Goal: Communication & Community: Share content

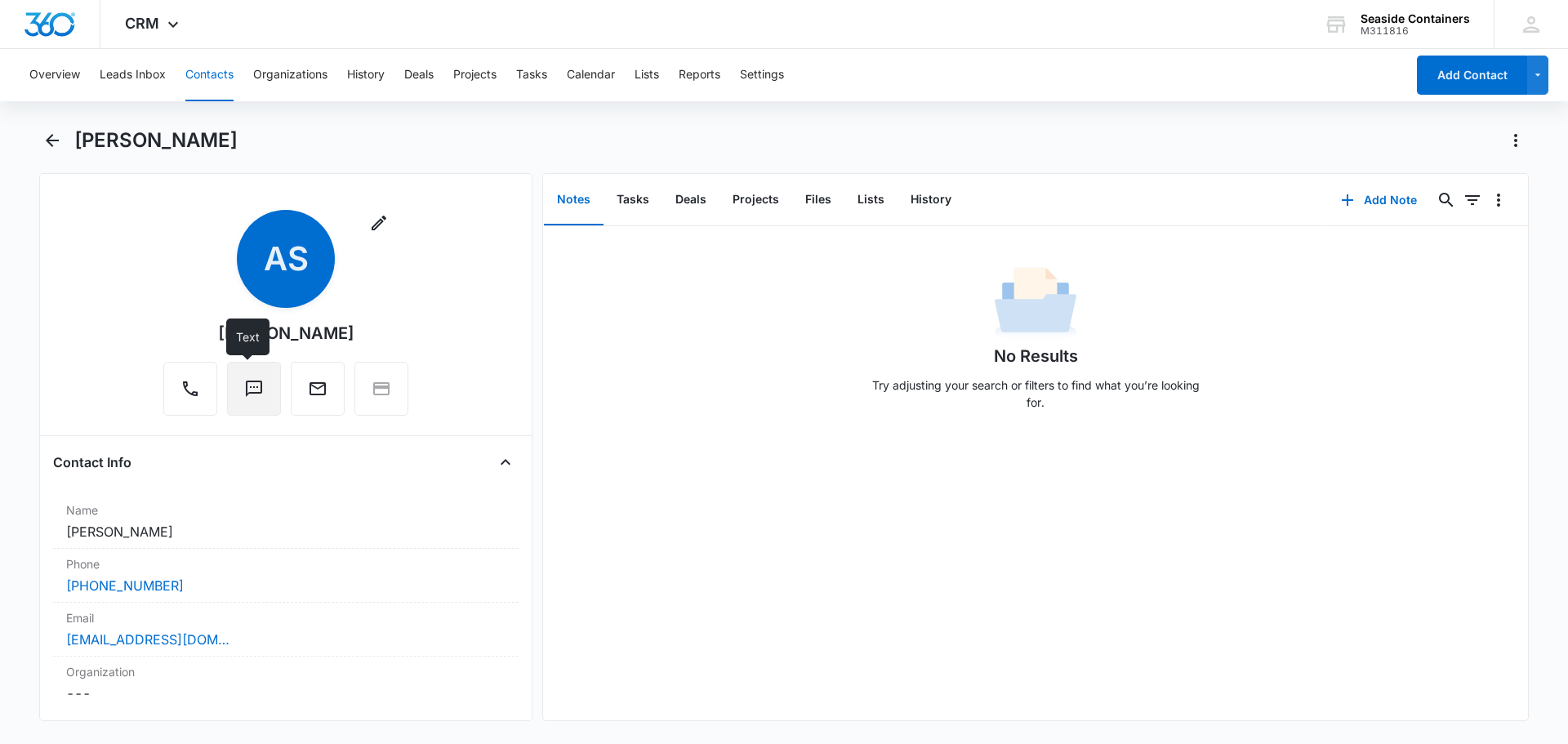
click at [246, 392] on icon "Text" at bounding box center [254, 389] width 16 height 16
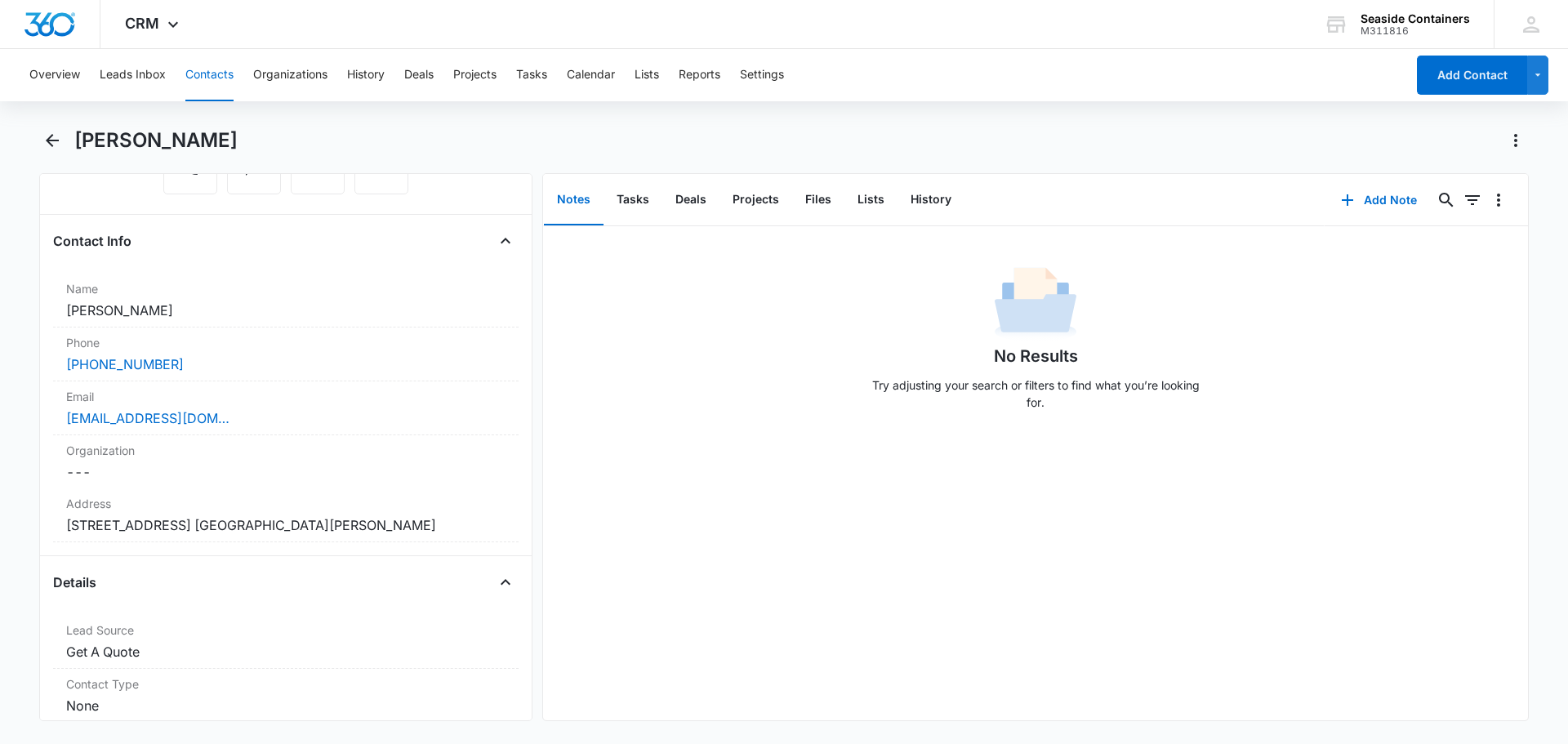
scroll to position [245, 0]
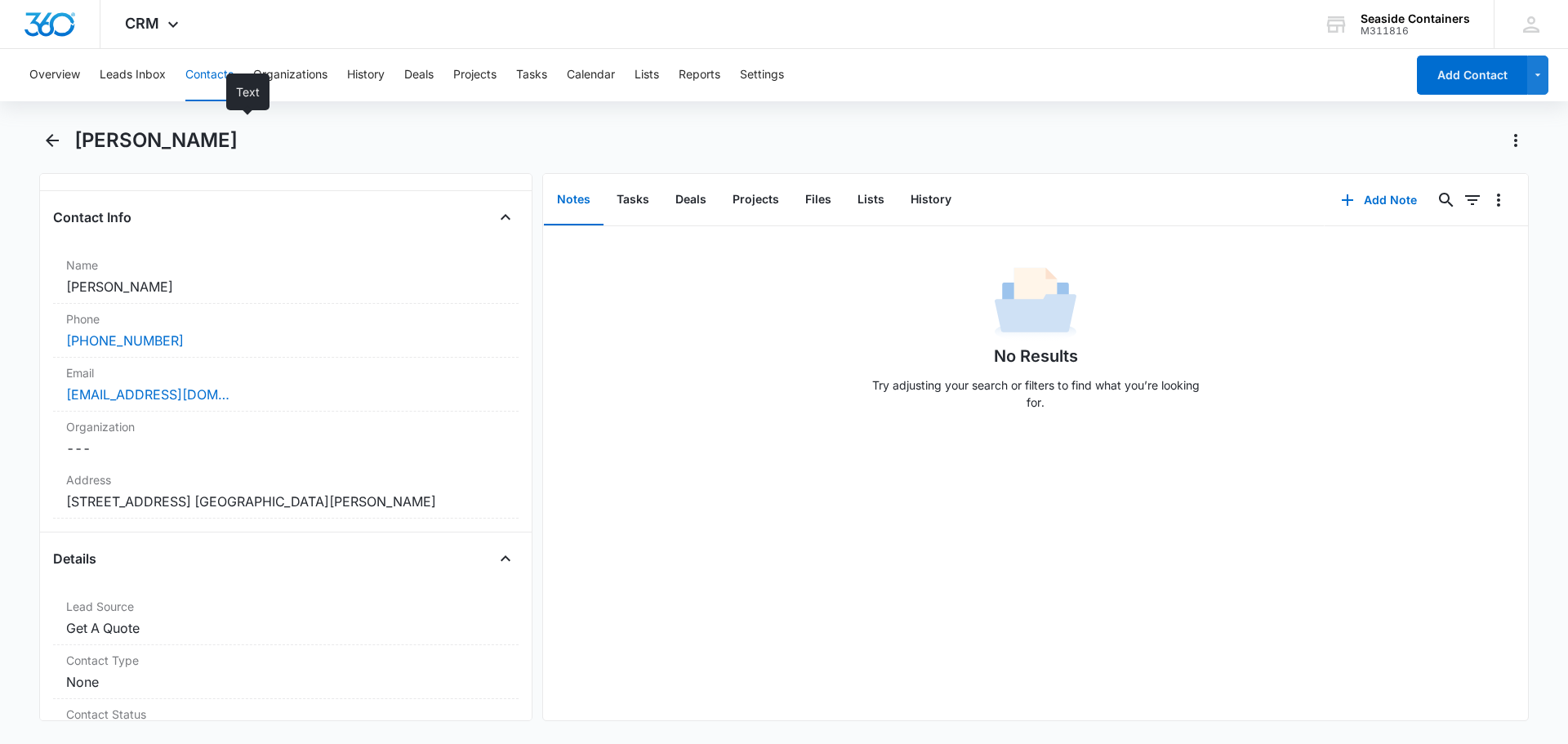
click at [199, 67] on button "Contacts" at bounding box center [210, 76] width 48 height 53
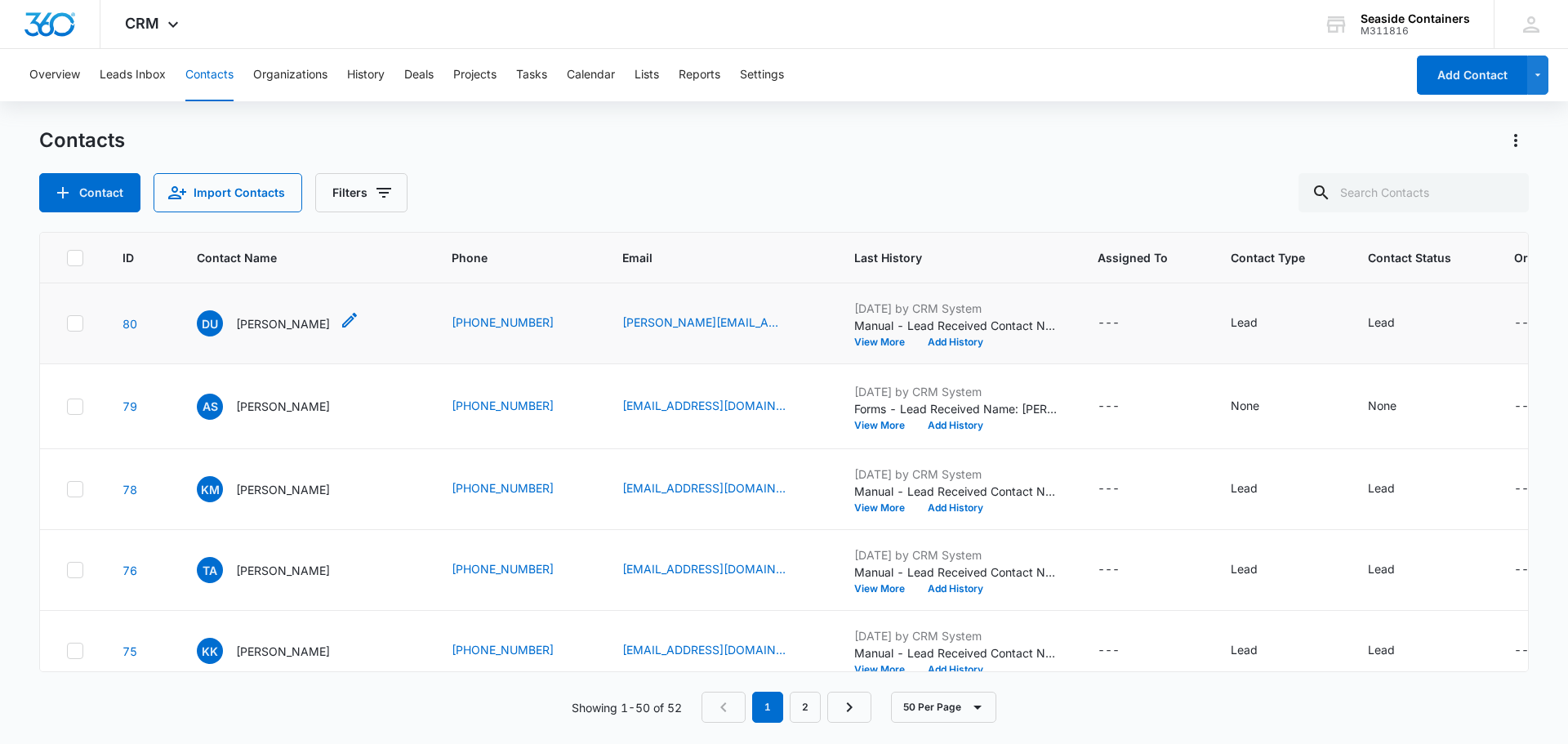
click at [238, 325] on p "[PERSON_NAME]" at bounding box center [283, 324] width 94 height 17
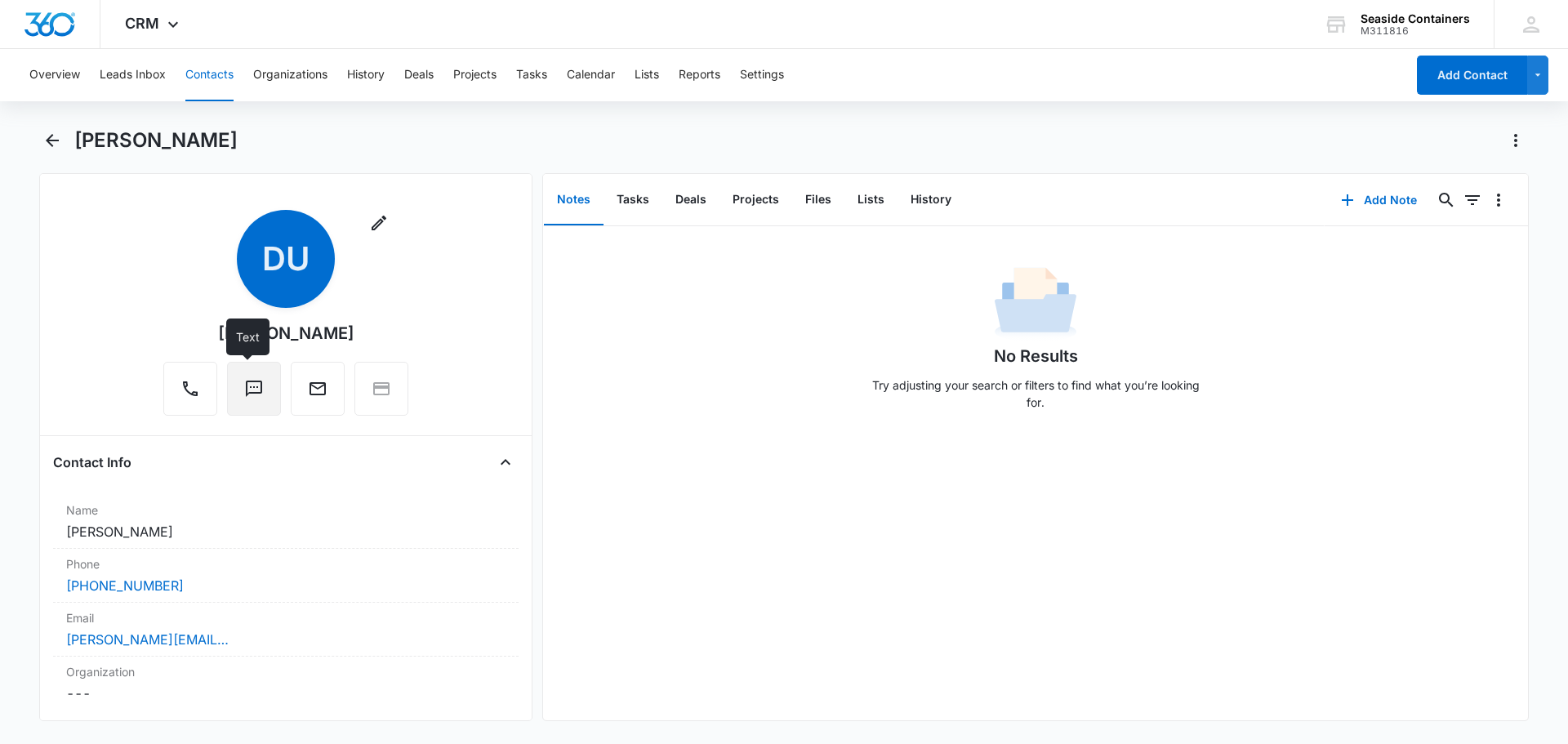
click at [253, 381] on icon "Text" at bounding box center [254, 389] width 16 height 16
click at [209, 77] on button "Contacts" at bounding box center [210, 76] width 48 height 53
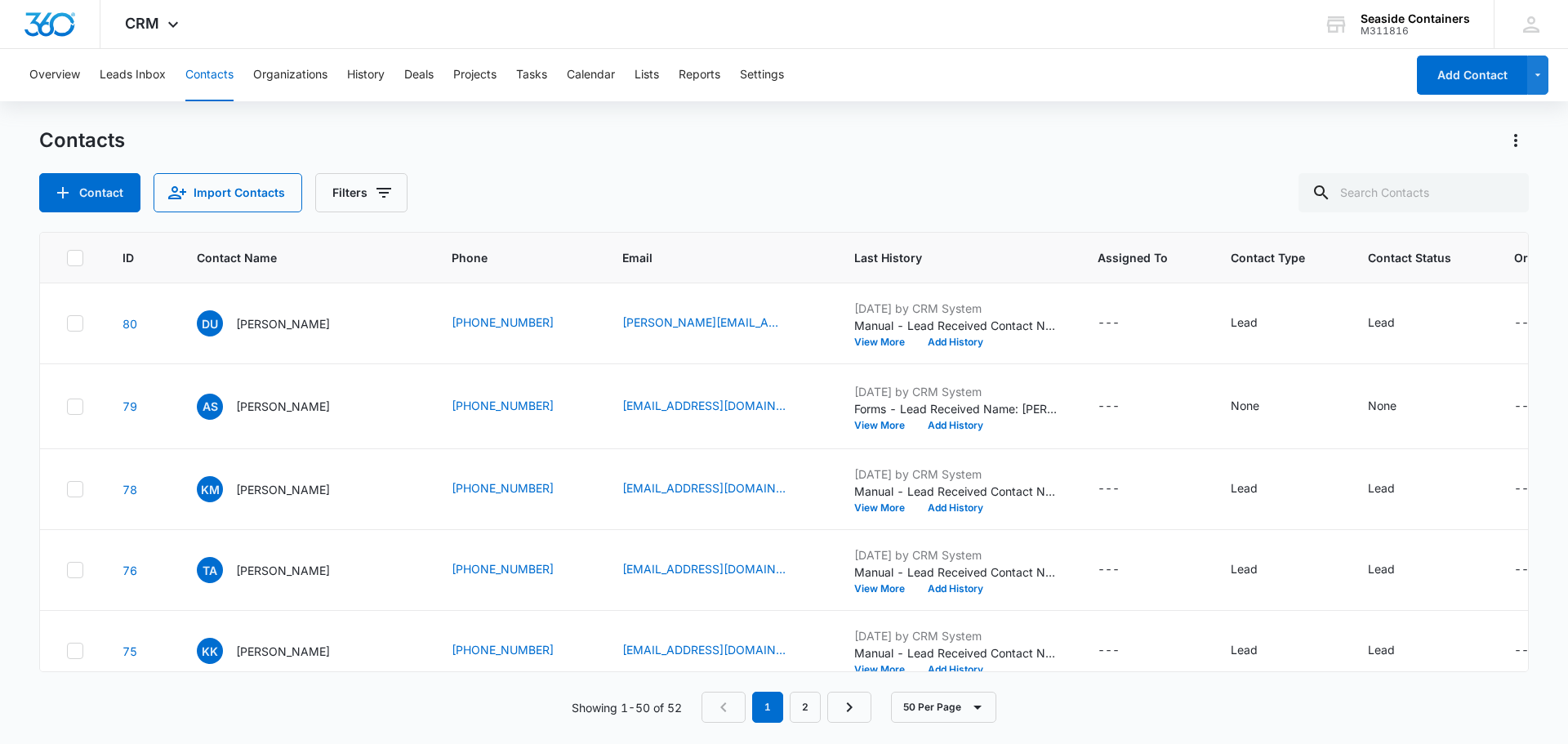
click at [265, 498] on p "[PERSON_NAME]" at bounding box center [283, 489] width 94 height 17
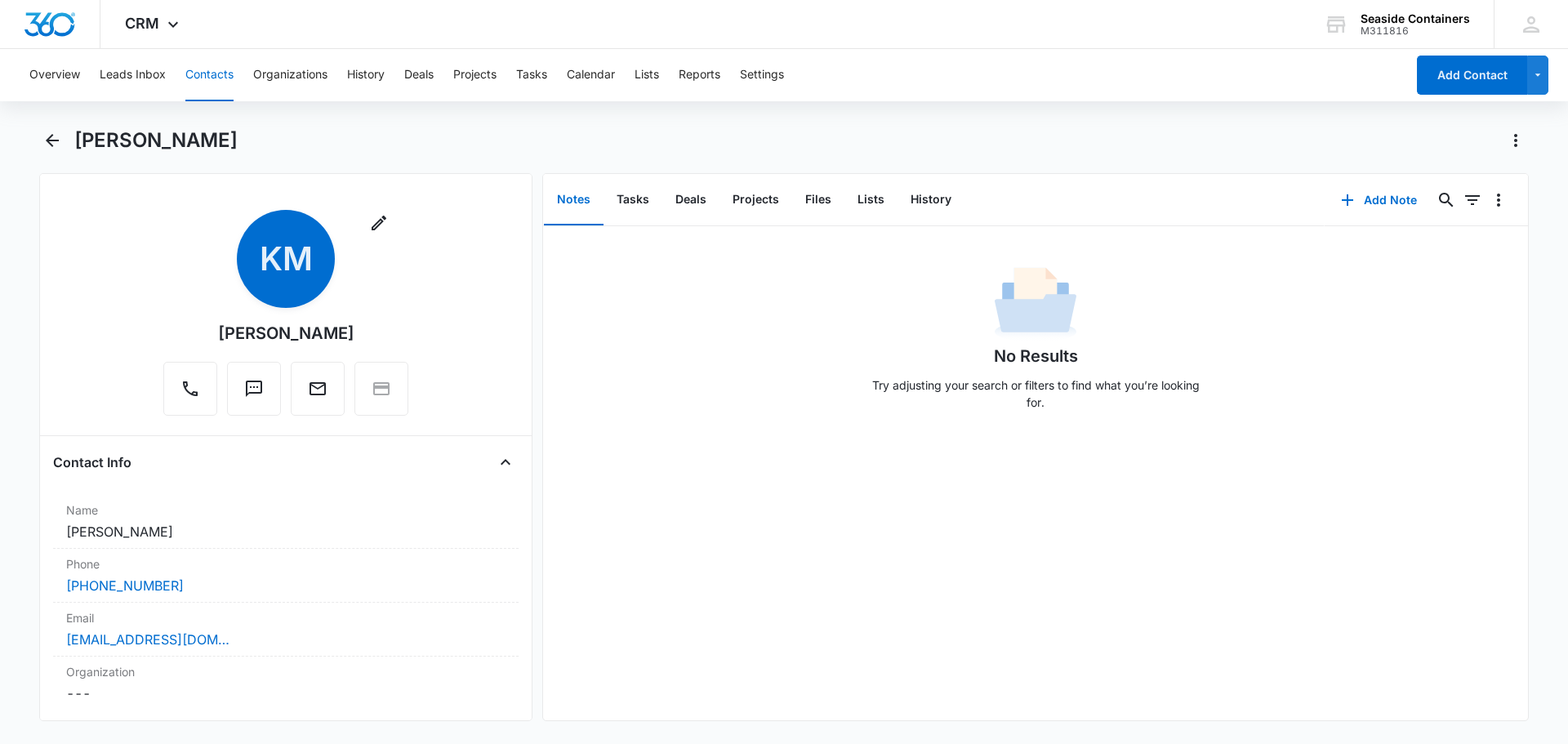
click at [212, 72] on button "Contacts" at bounding box center [210, 76] width 48 height 53
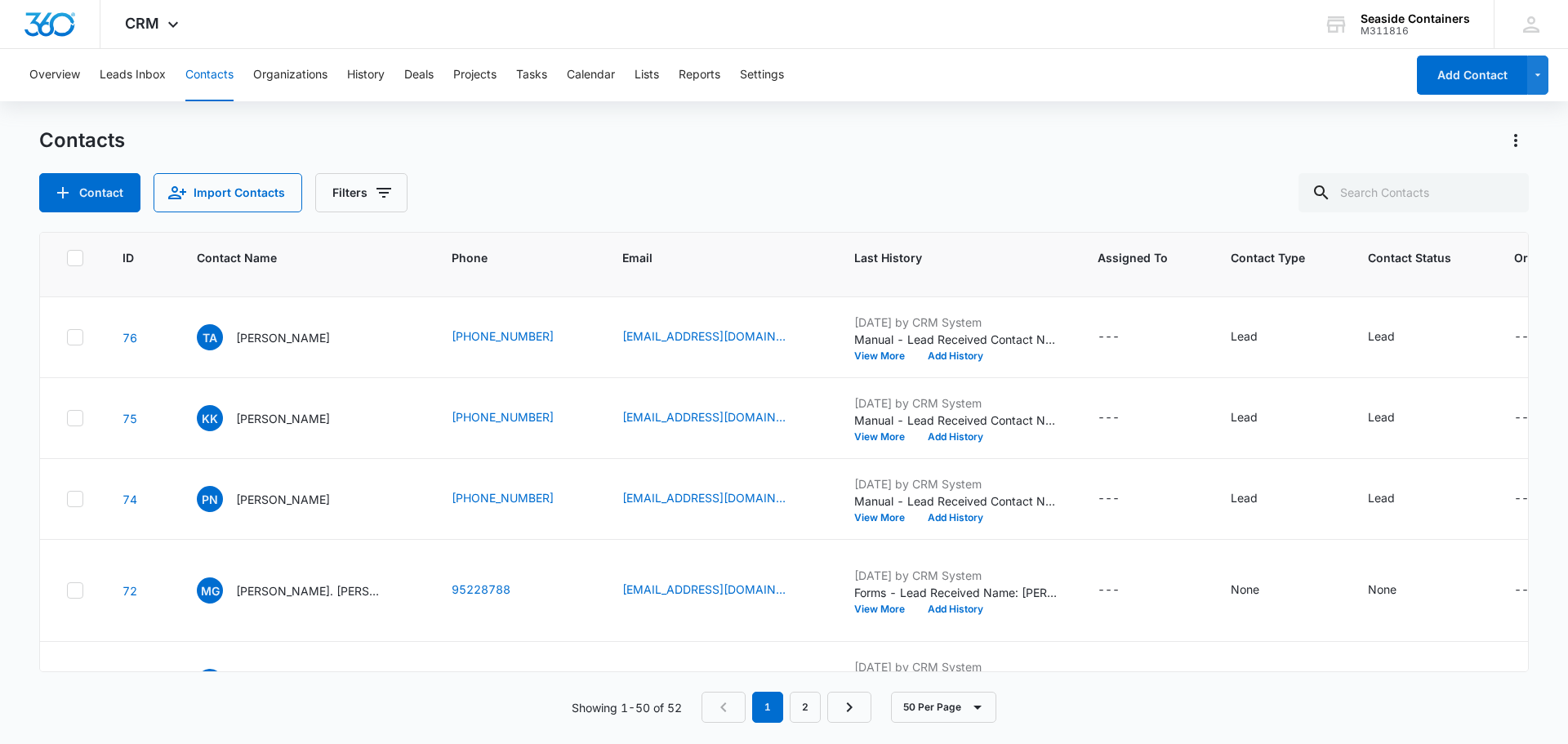
scroll to position [245, 0]
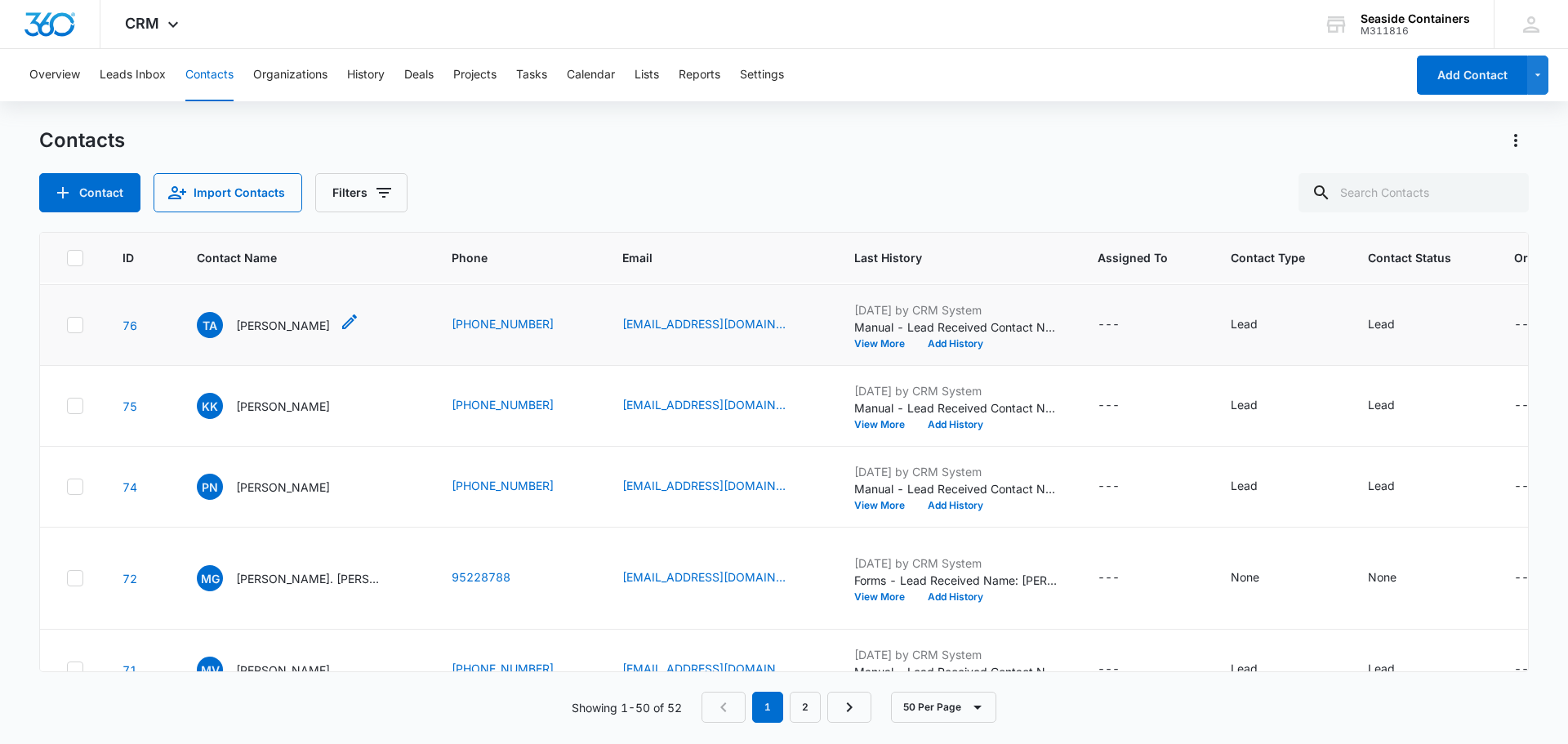
click at [262, 335] on p "[PERSON_NAME]" at bounding box center [283, 326] width 94 height 17
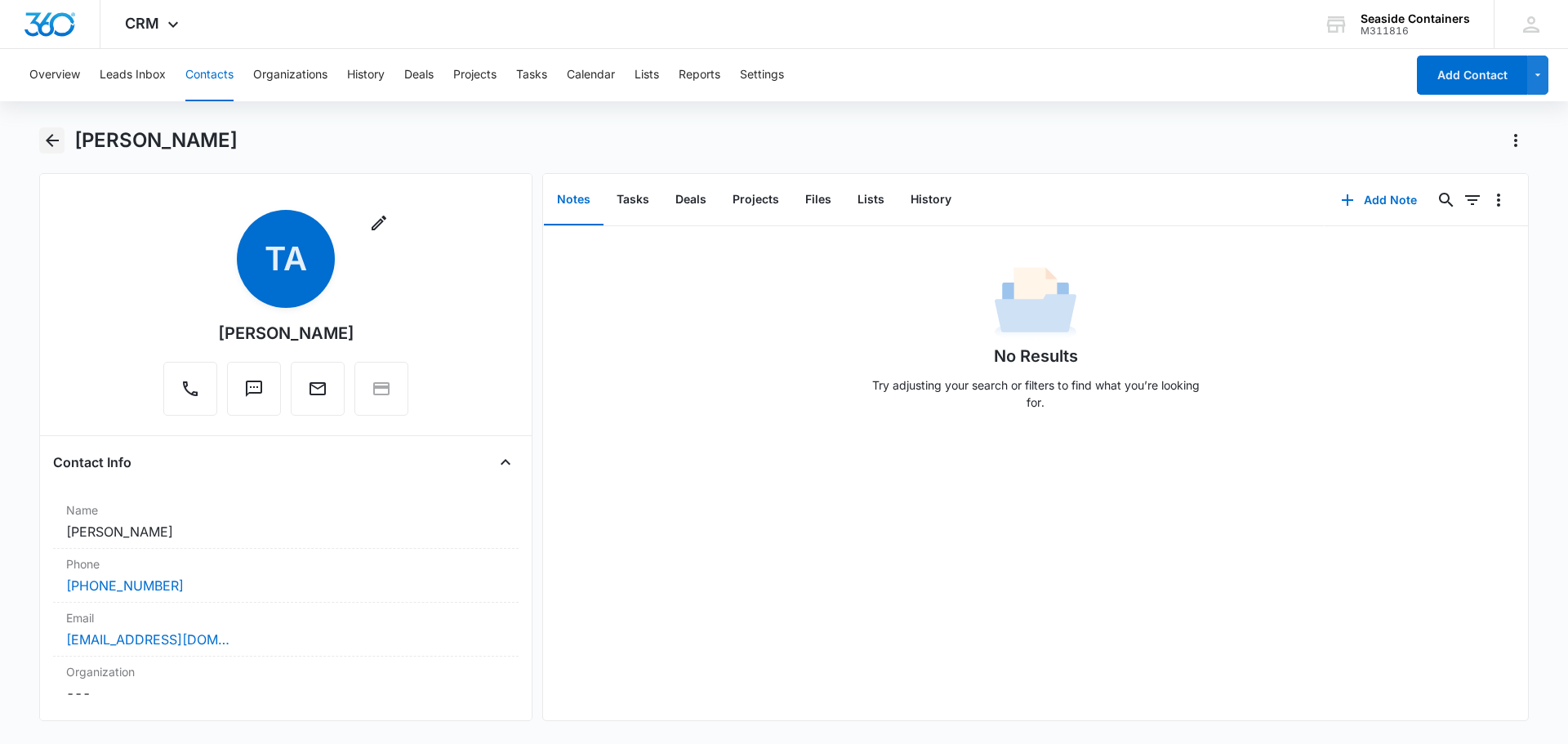
click at [48, 138] on icon "Back" at bounding box center [53, 141] width 20 height 20
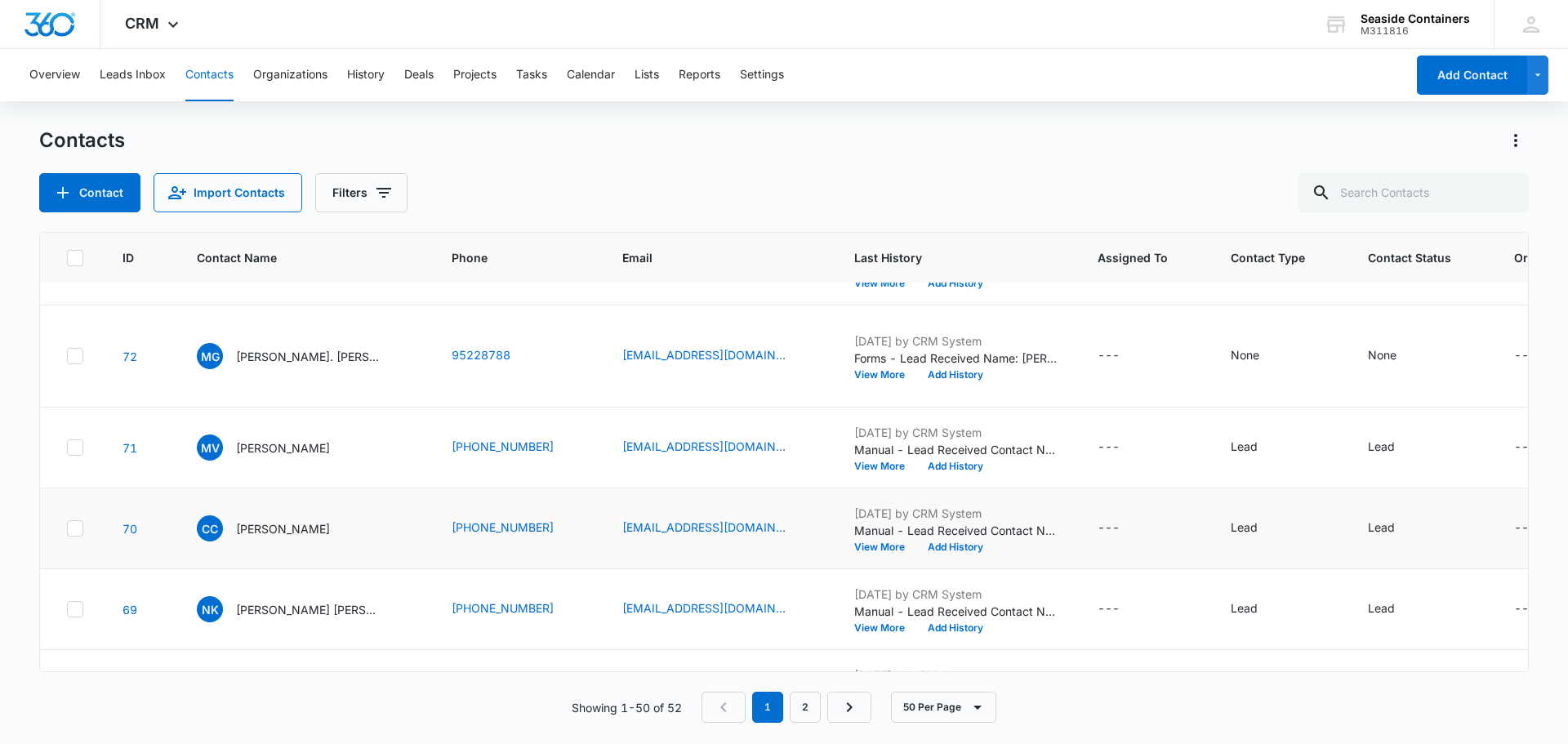
scroll to position [490, 0]
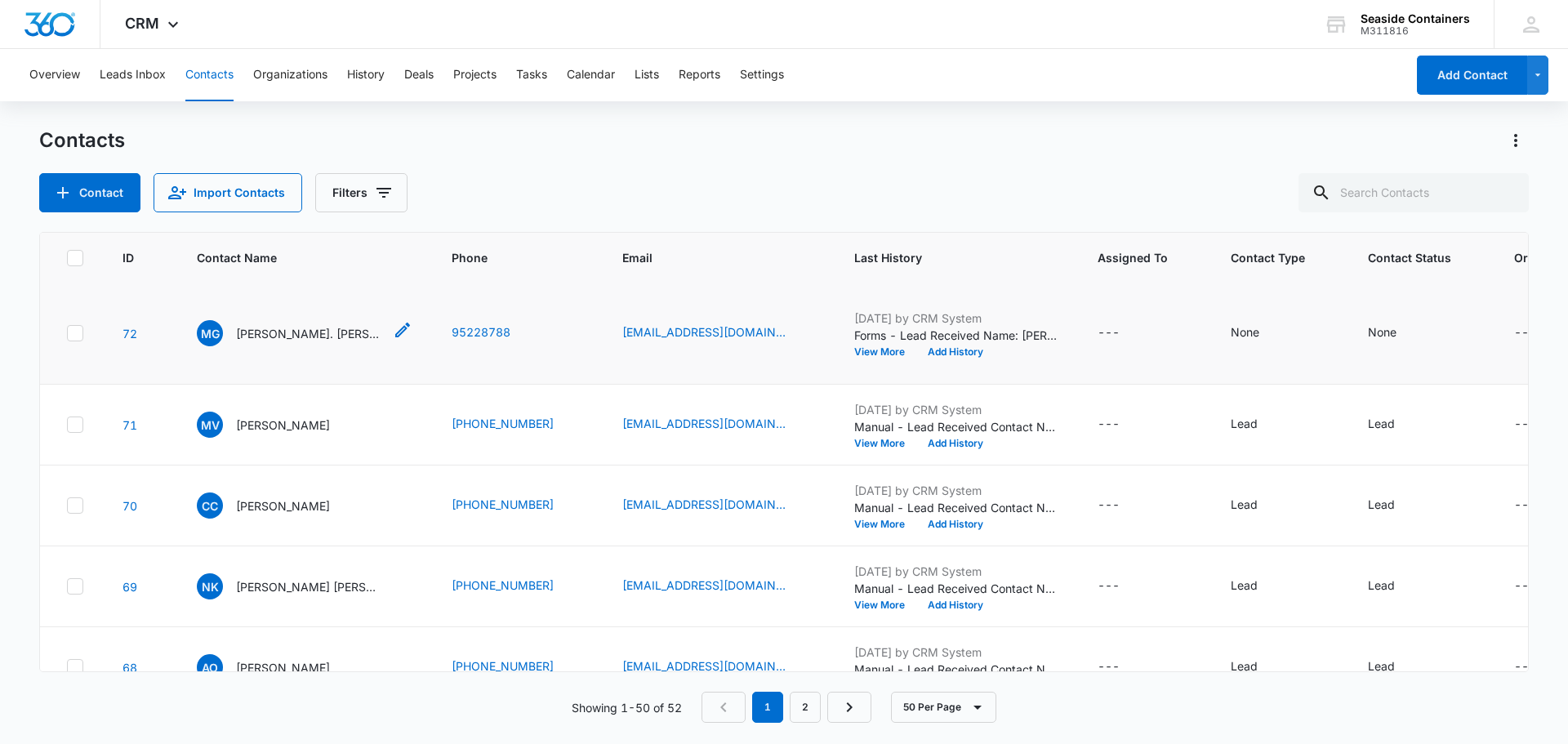
click at [270, 342] on p "[PERSON_NAME]. [PERSON_NAME]" at bounding box center [309, 334] width 147 height 17
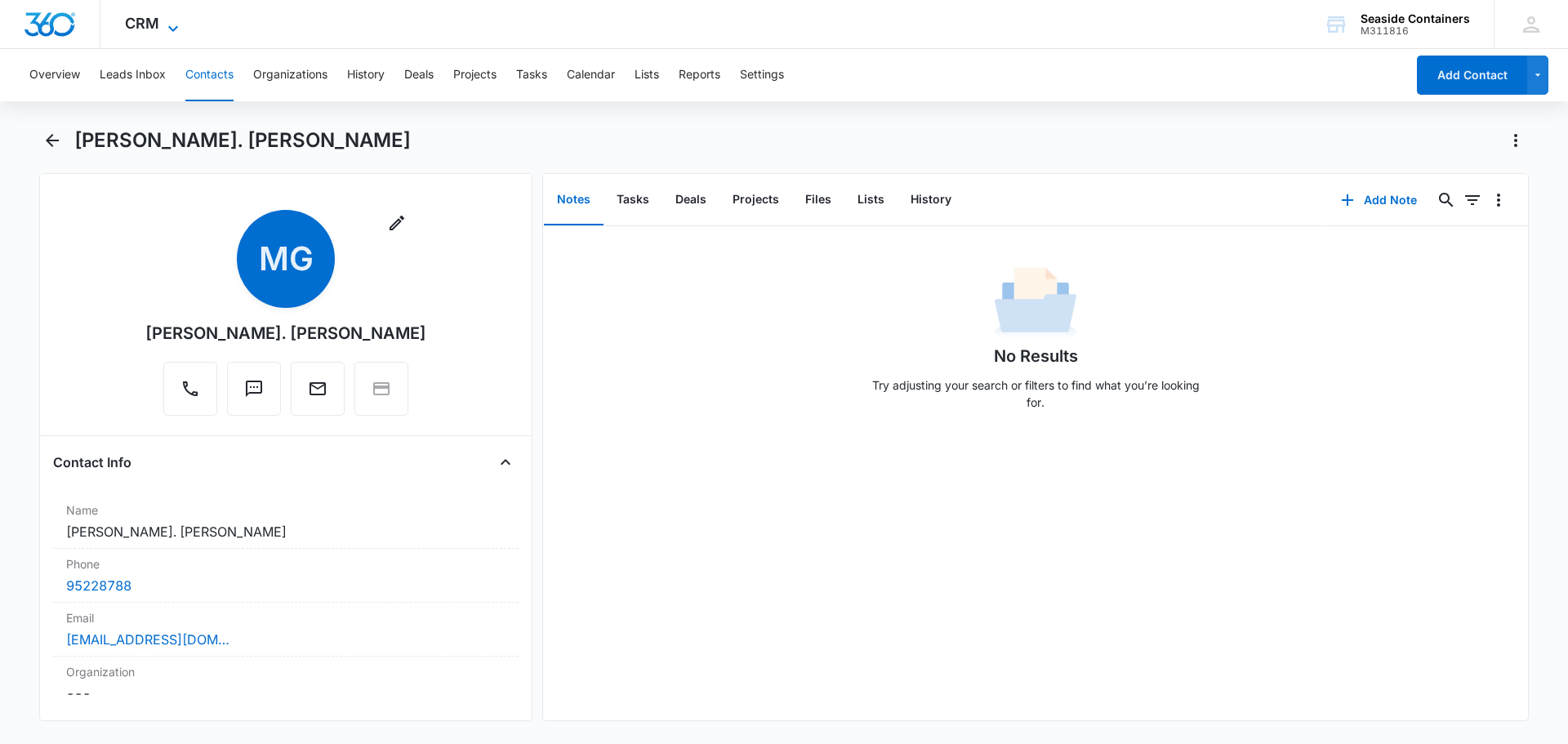
click at [150, 21] on span "CRM" at bounding box center [142, 23] width 35 height 17
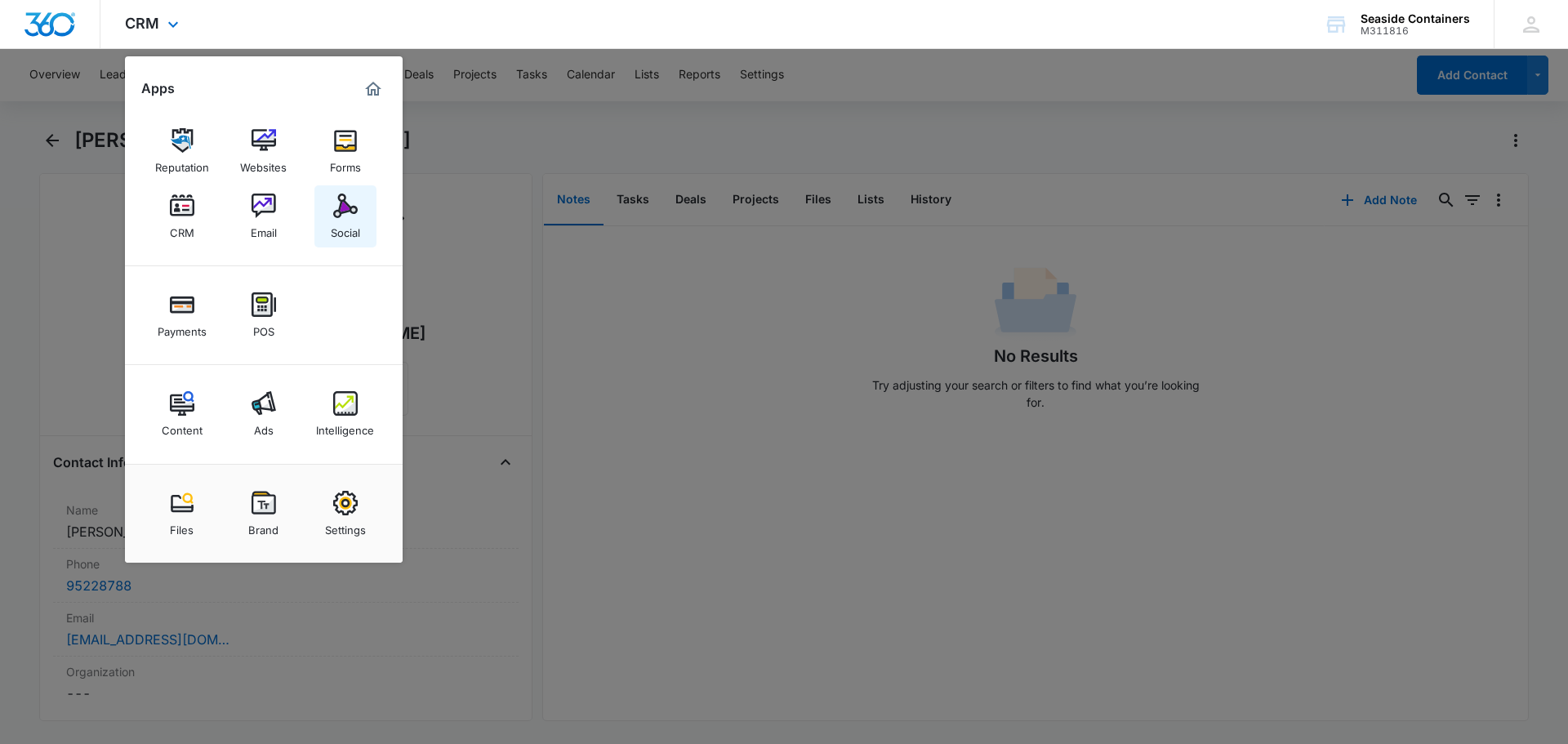
click at [343, 214] on img at bounding box center [346, 206] width 25 height 25
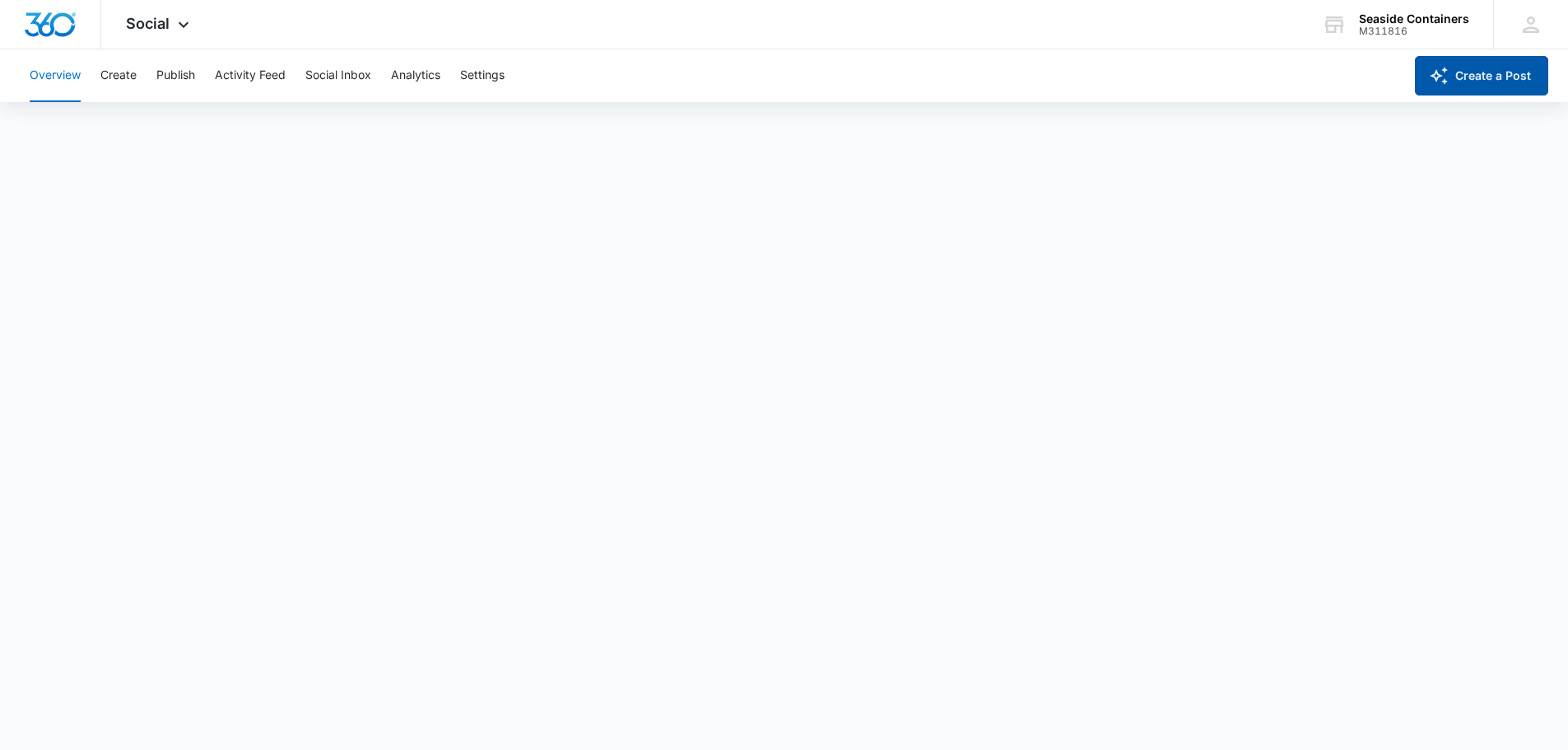
click at [1469, 70] on button "Create a Post" at bounding box center [1482, 76] width 133 height 40
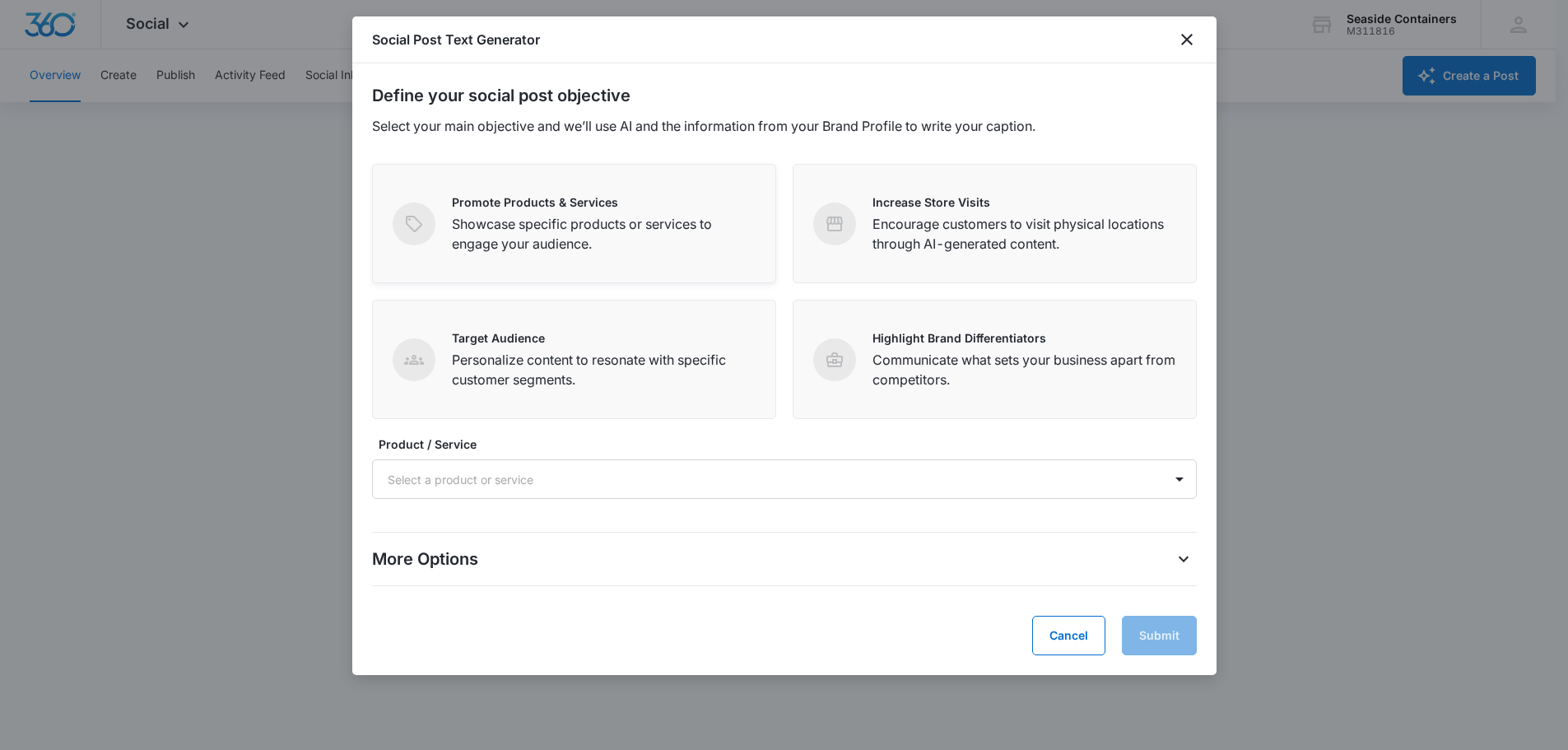
click at [544, 220] on p "Showcase specific products or services to engage your audience." at bounding box center [604, 234] width 304 height 40
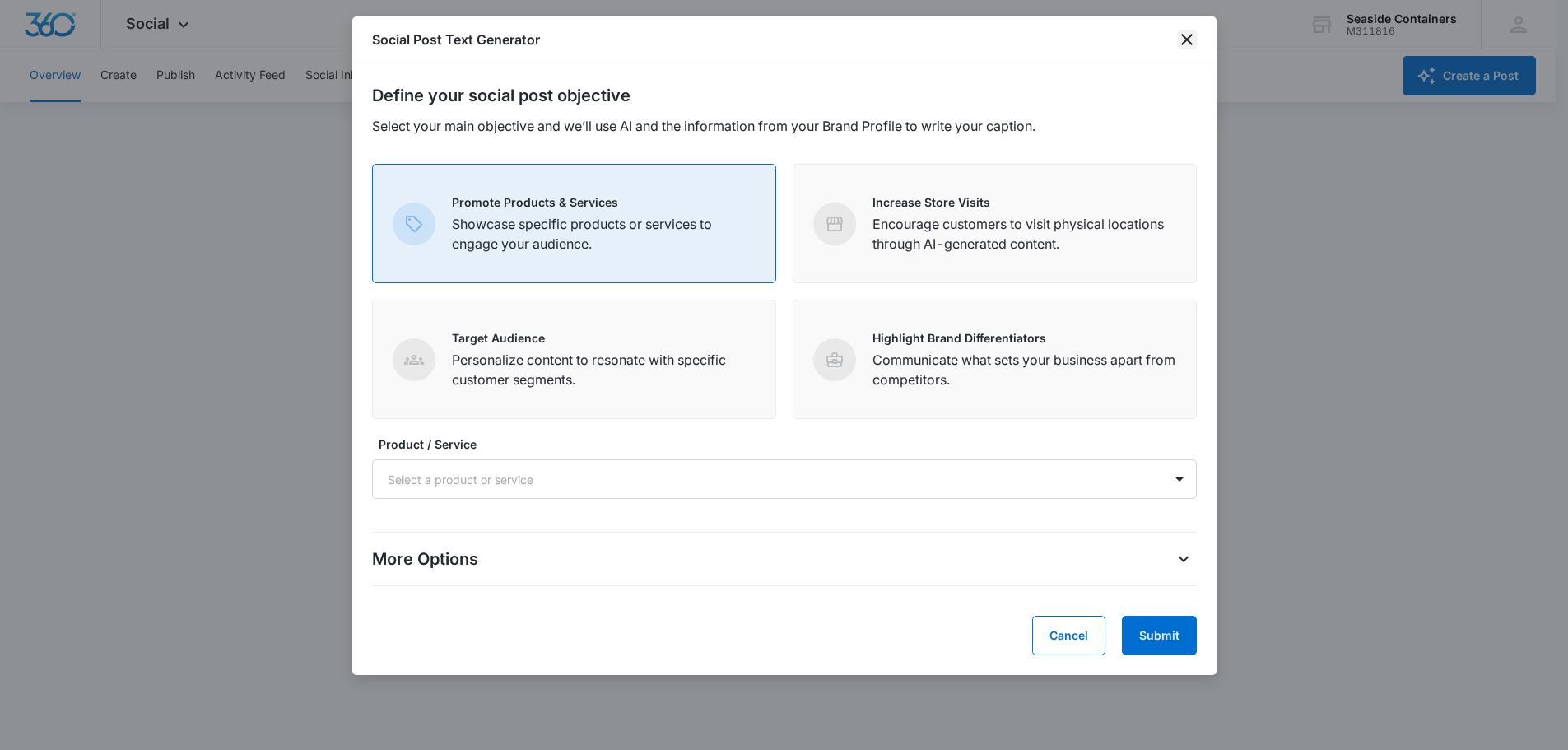
click at [1189, 37] on icon "close" at bounding box center [1187, 40] width 12 height 12
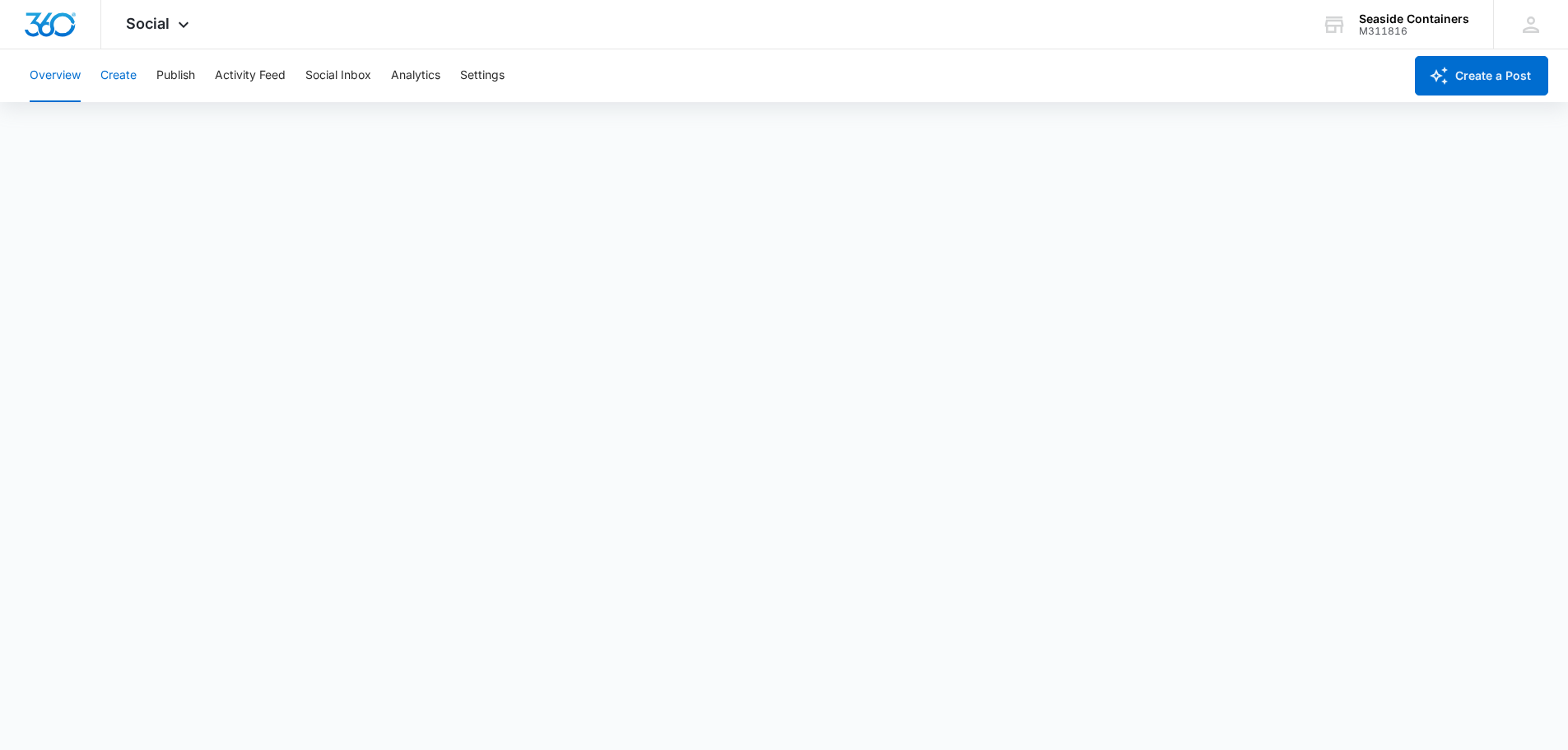
click at [118, 75] on button "Create" at bounding box center [118, 76] width 36 height 53
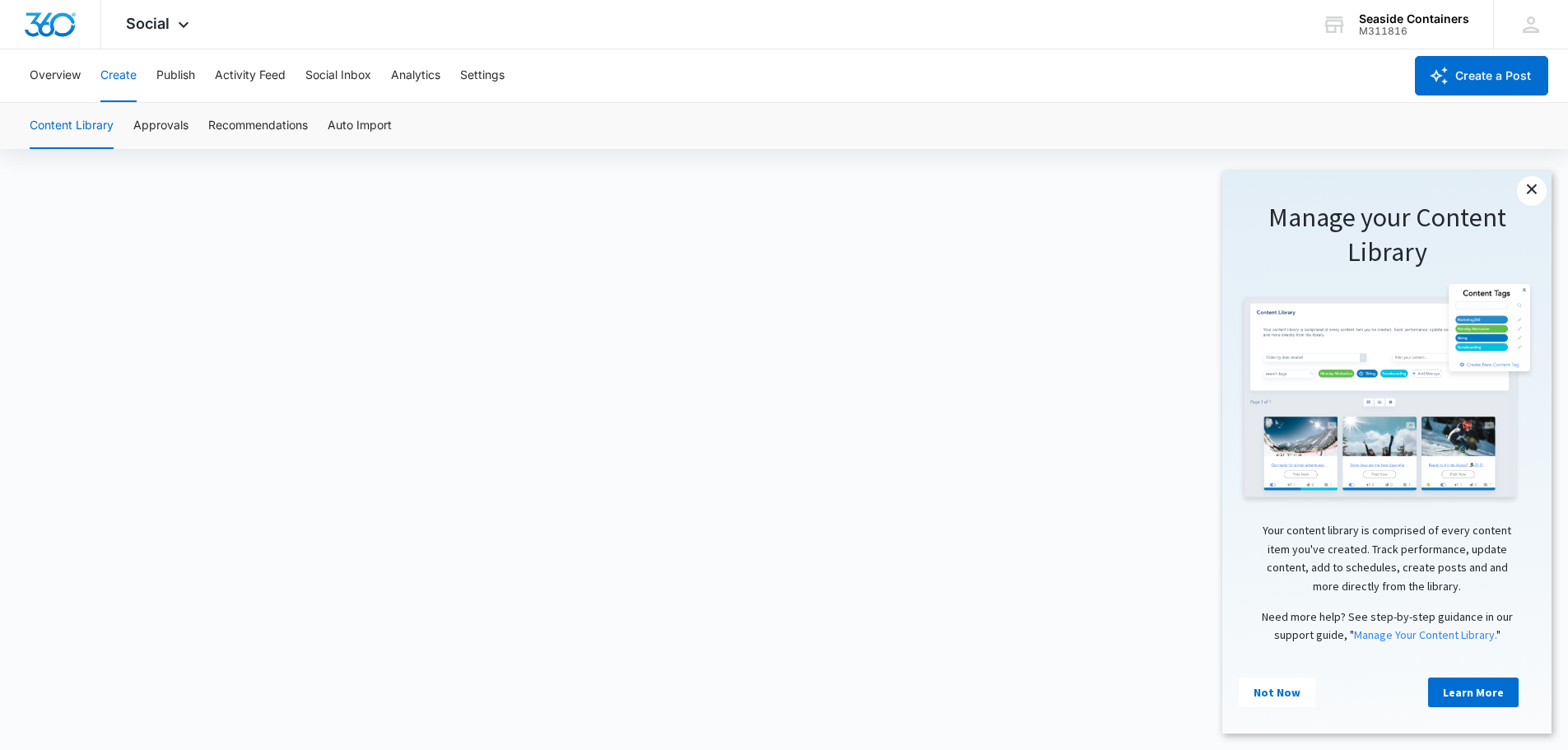
click at [1534, 186] on link "×" at bounding box center [1532, 191] width 30 height 30
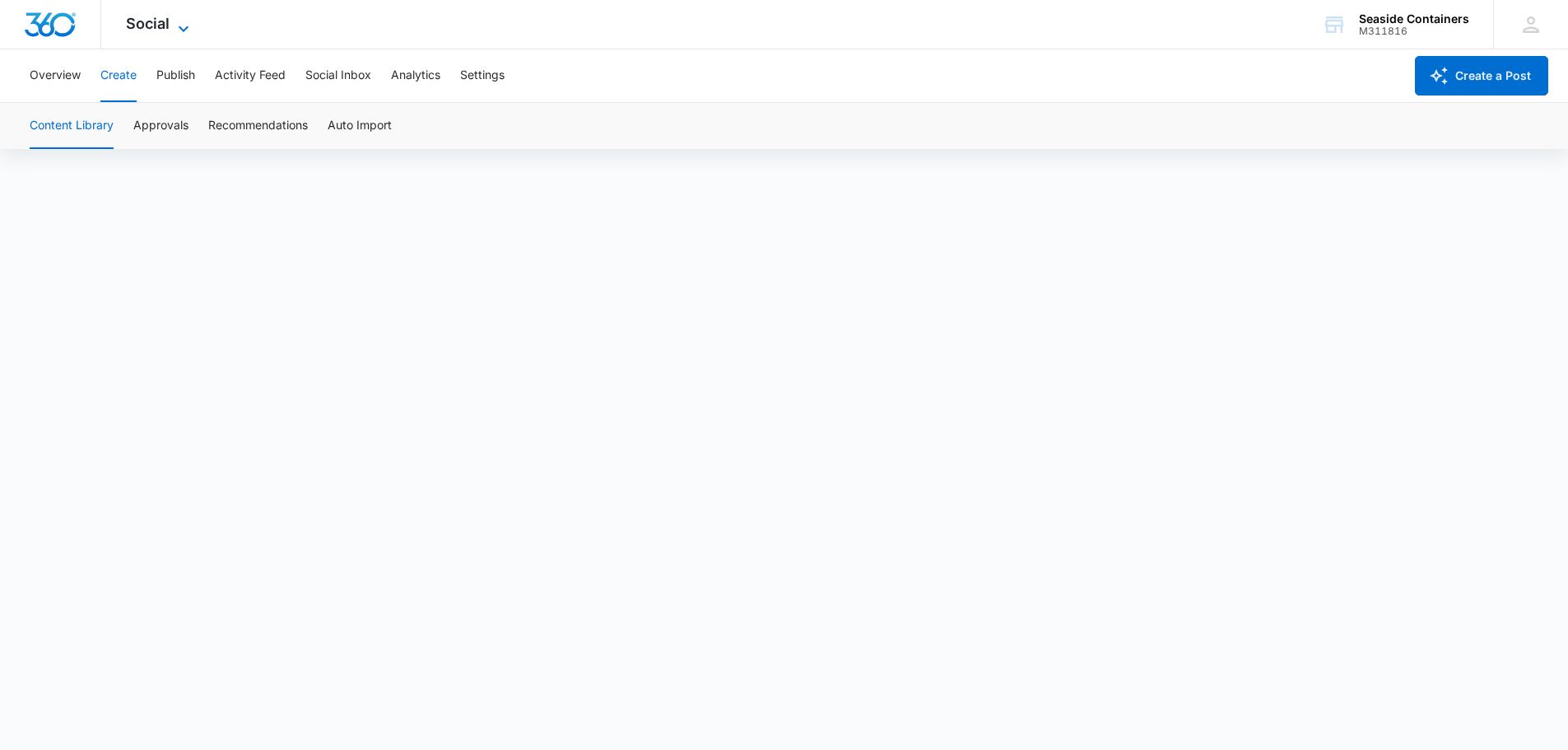
click at [175, 26] on icon at bounding box center [184, 29] width 20 height 20
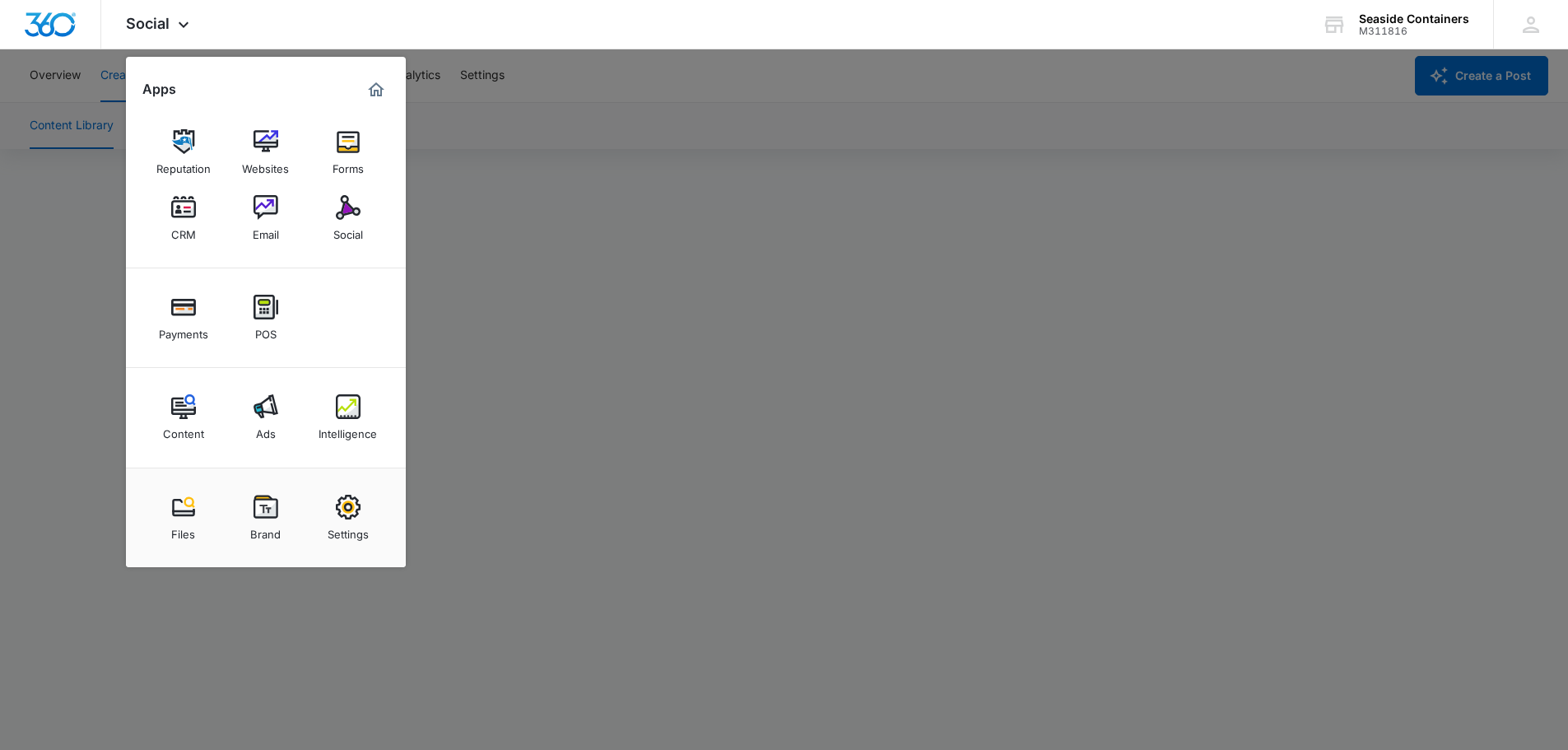
click at [619, 60] on div at bounding box center [784, 375] width 1568 height 750
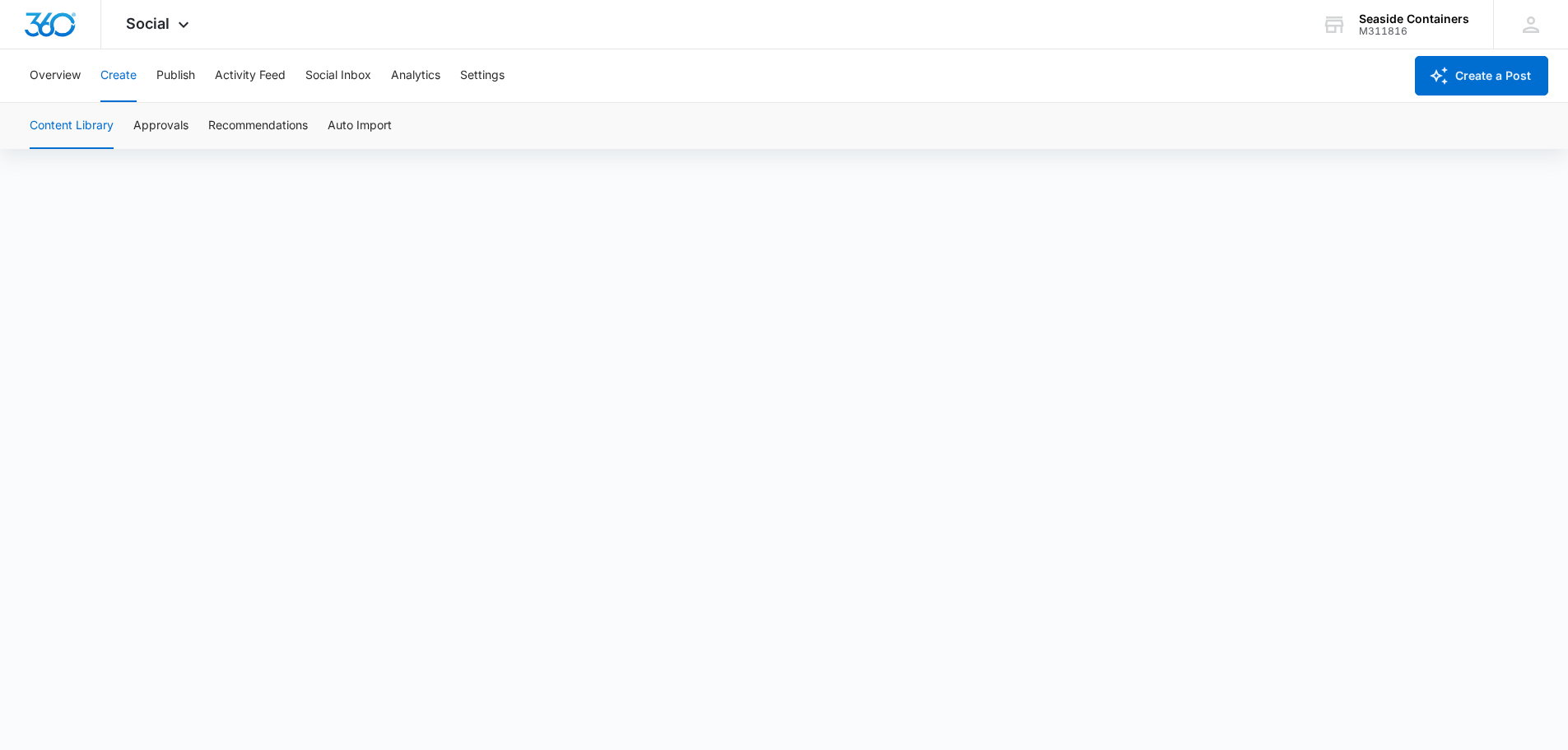
scroll to position [12, 0]
click at [53, 71] on button "Overview" at bounding box center [55, 76] width 51 height 53
click at [117, 69] on button "Create" at bounding box center [118, 76] width 36 height 53
click at [1463, 75] on button "Create a Post" at bounding box center [1482, 76] width 133 height 40
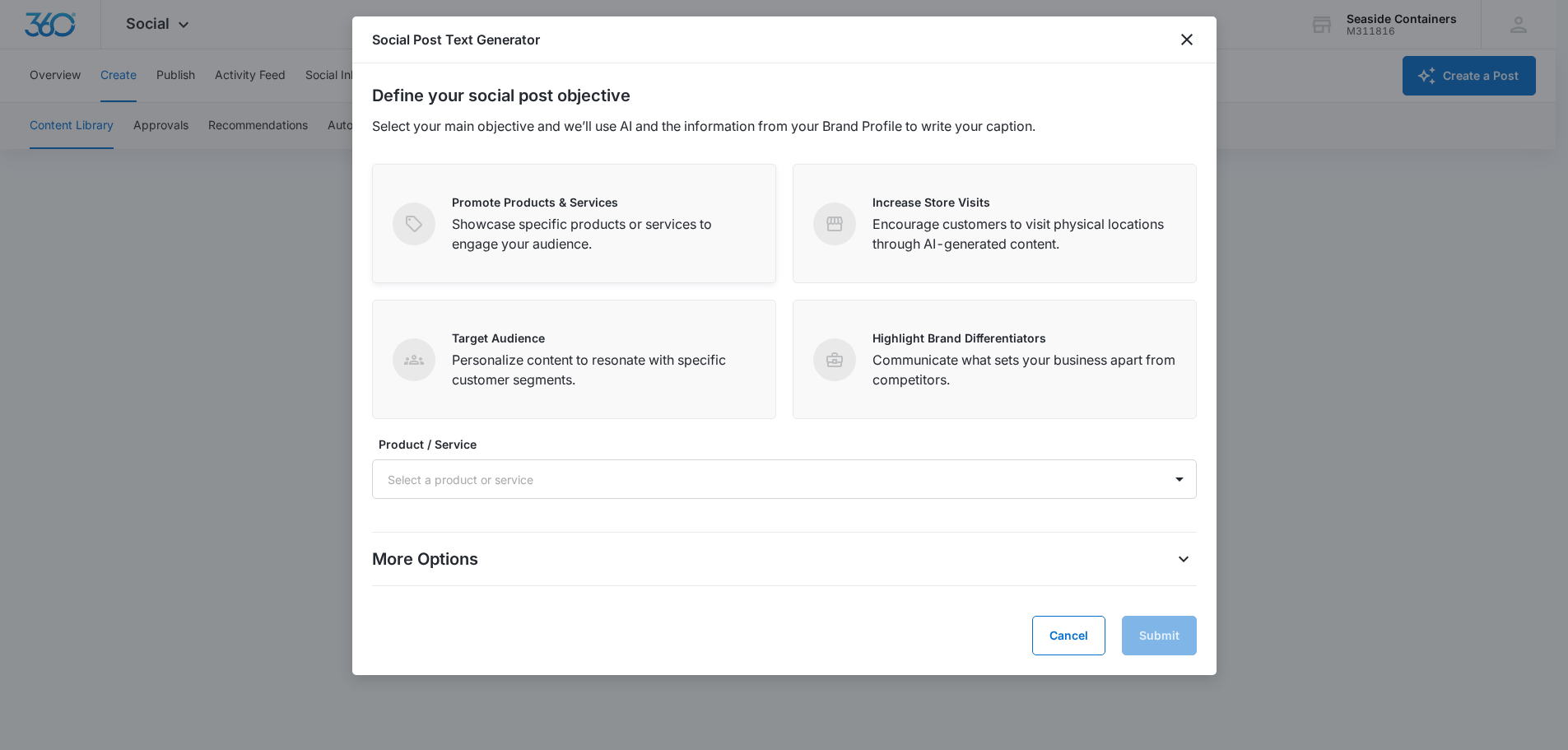
click at [540, 210] on div "Promote Products & Services Showcase specific products or services to engage yo…" at bounding box center [604, 224] width 304 height 60
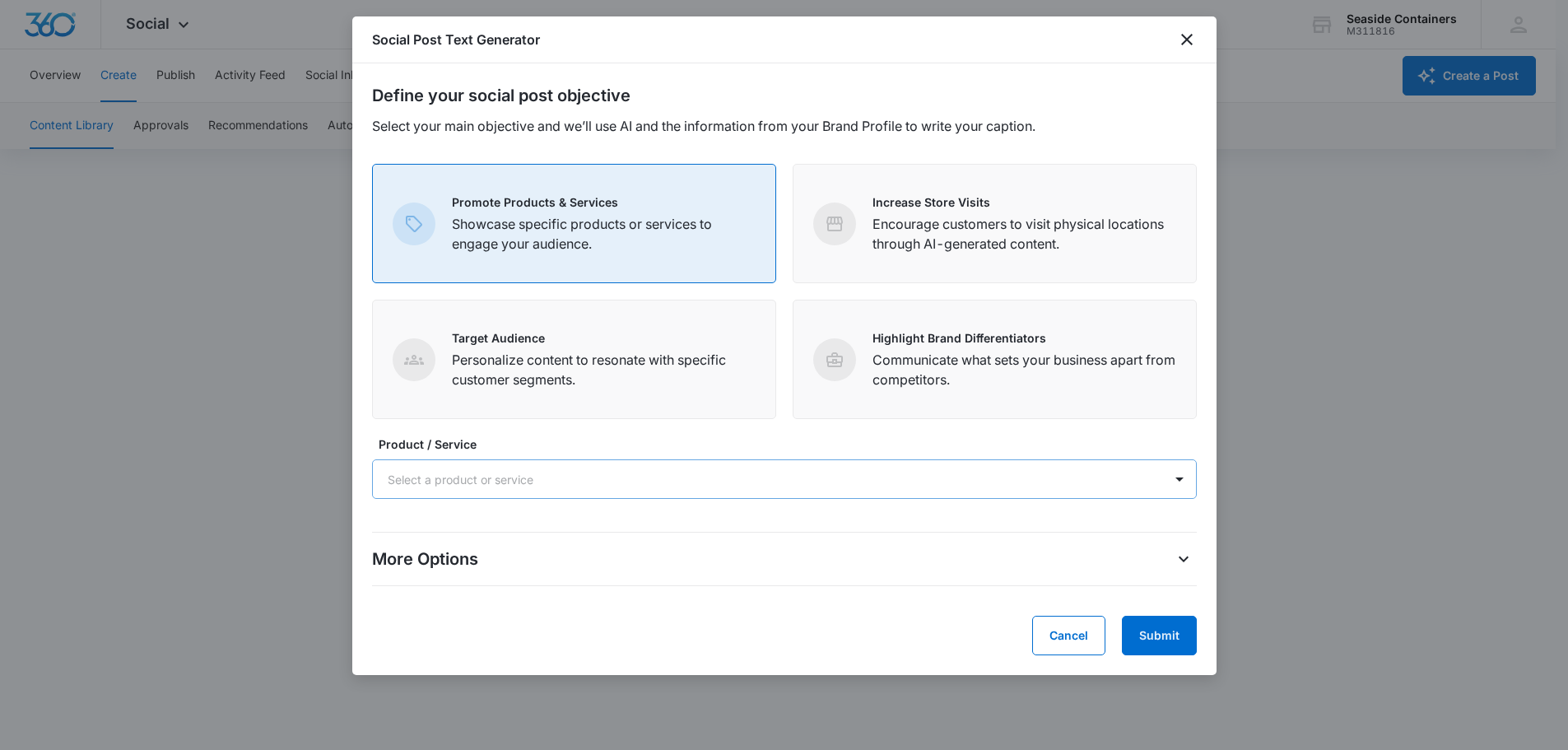
scroll to position [12, 0]
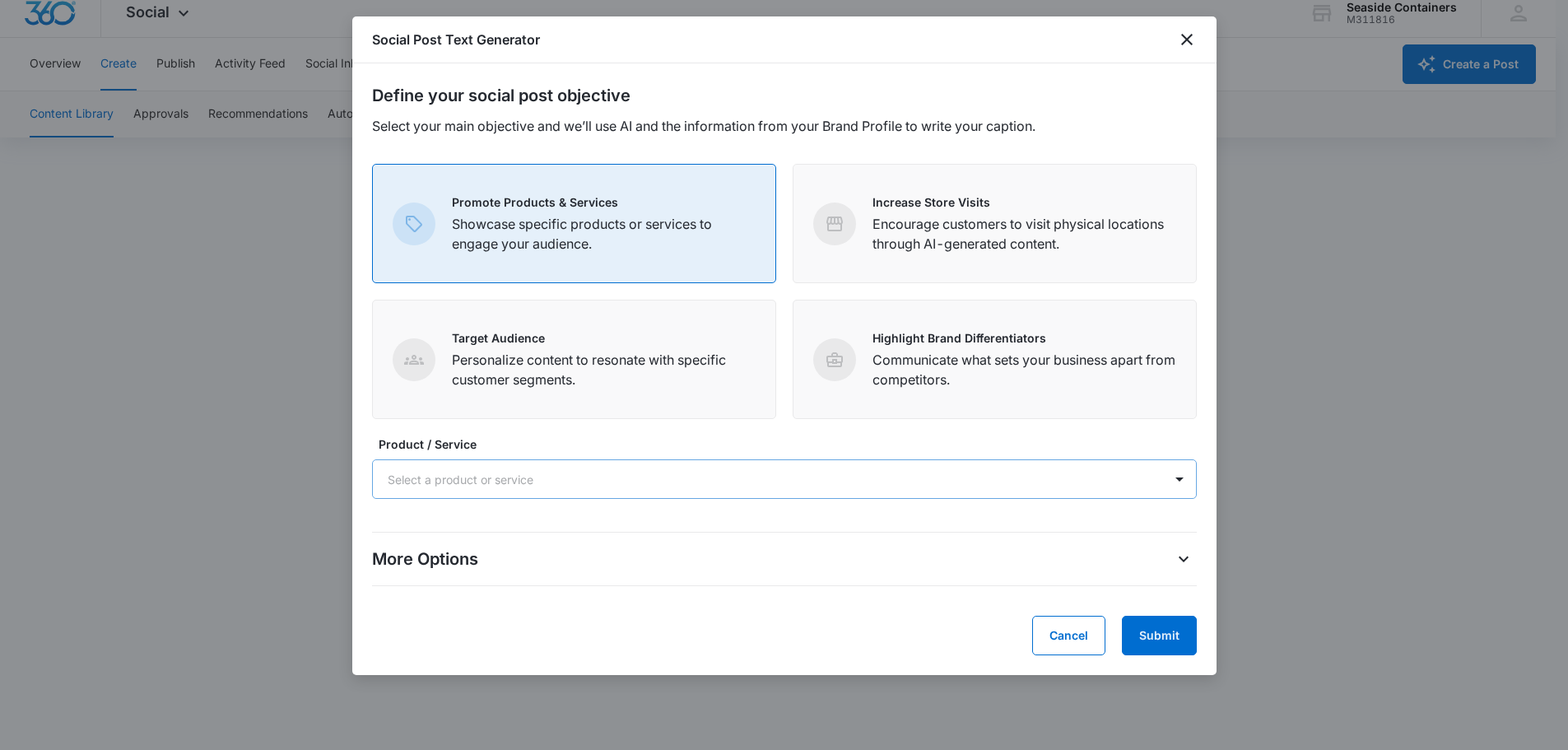
click at [743, 483] on div at bounding box center [765, 480] width 754 height 21
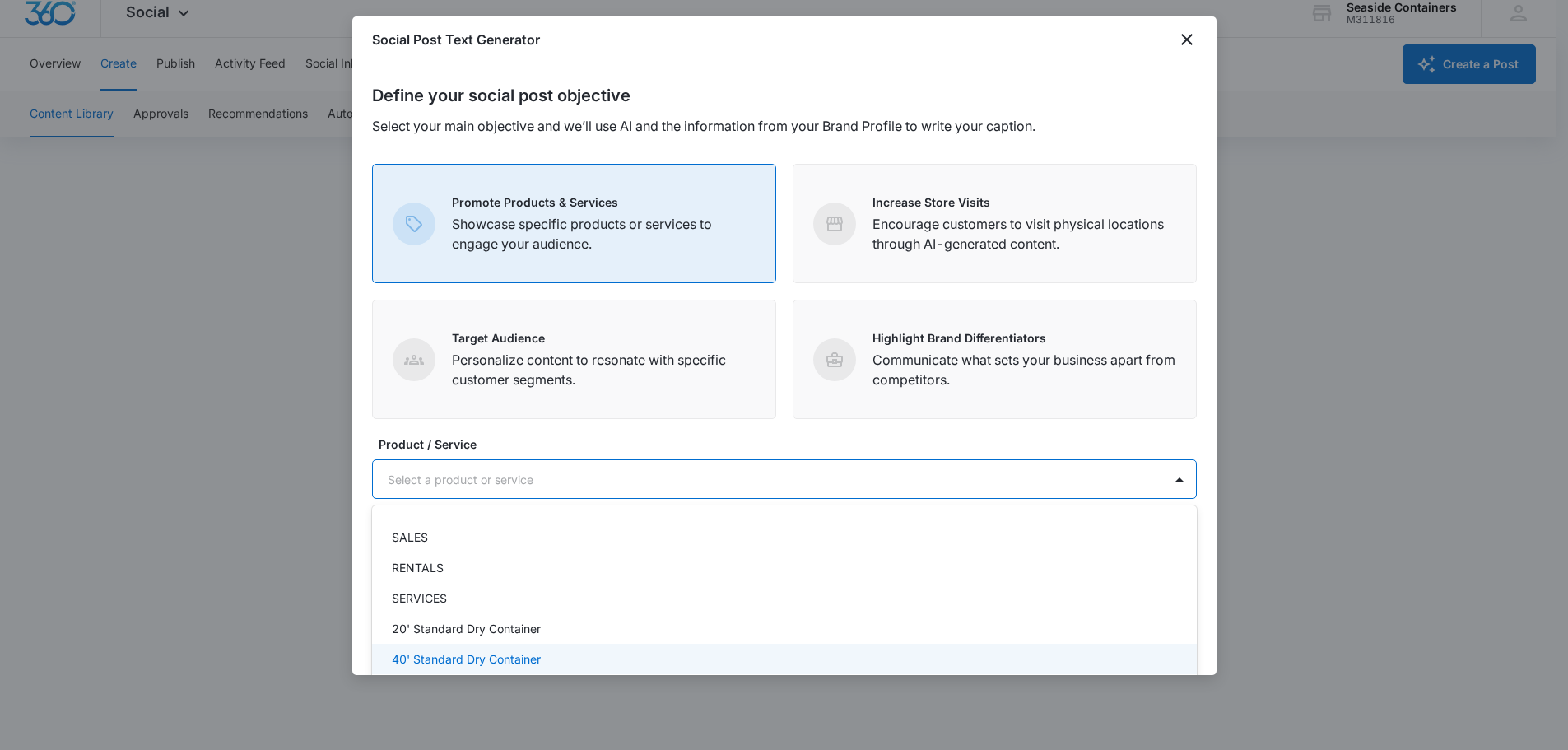
scroll to position [73, 0]
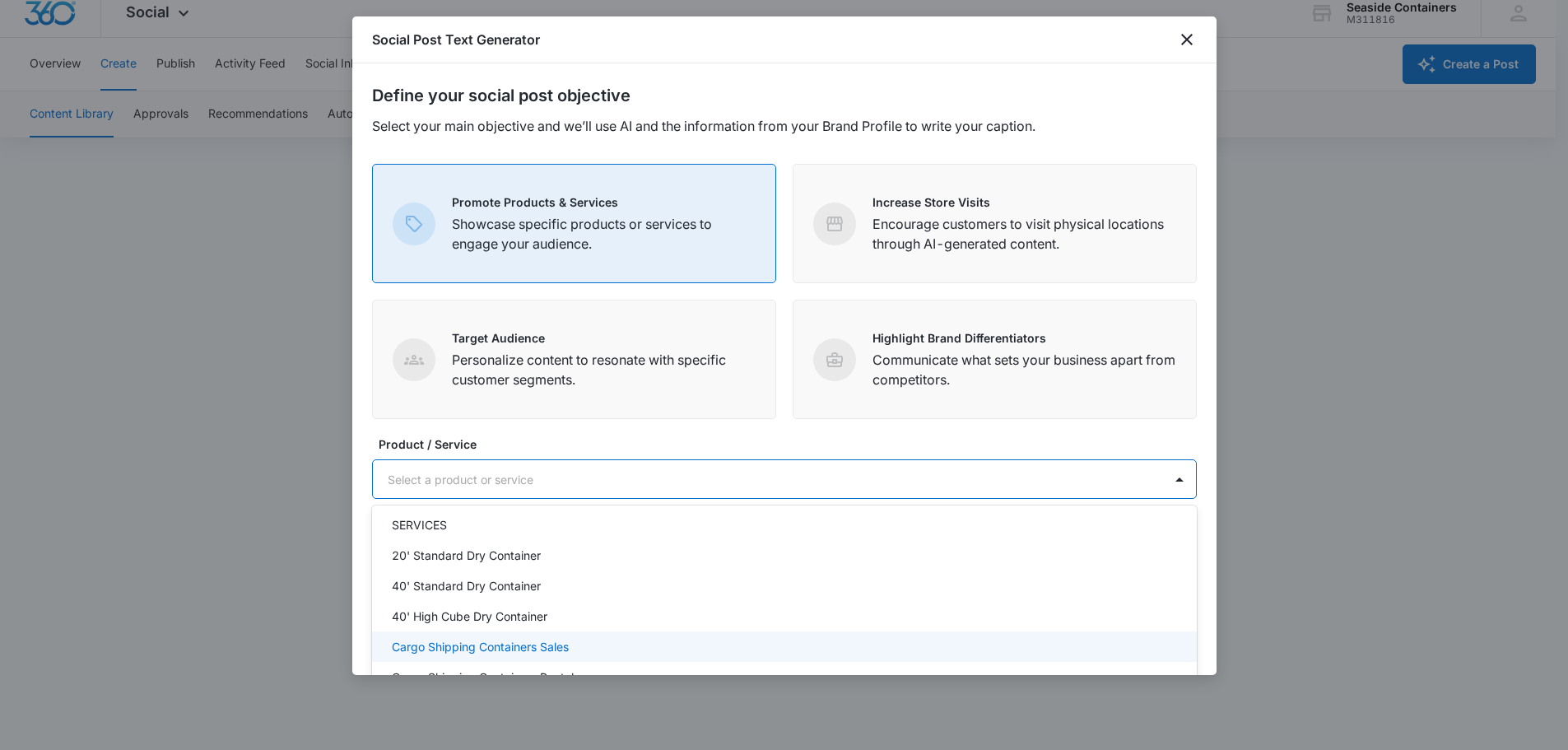
click at [480, 647] on p "Cargo Shipping Containers Sales" at bounding box center [480, 646] width 177 height 17
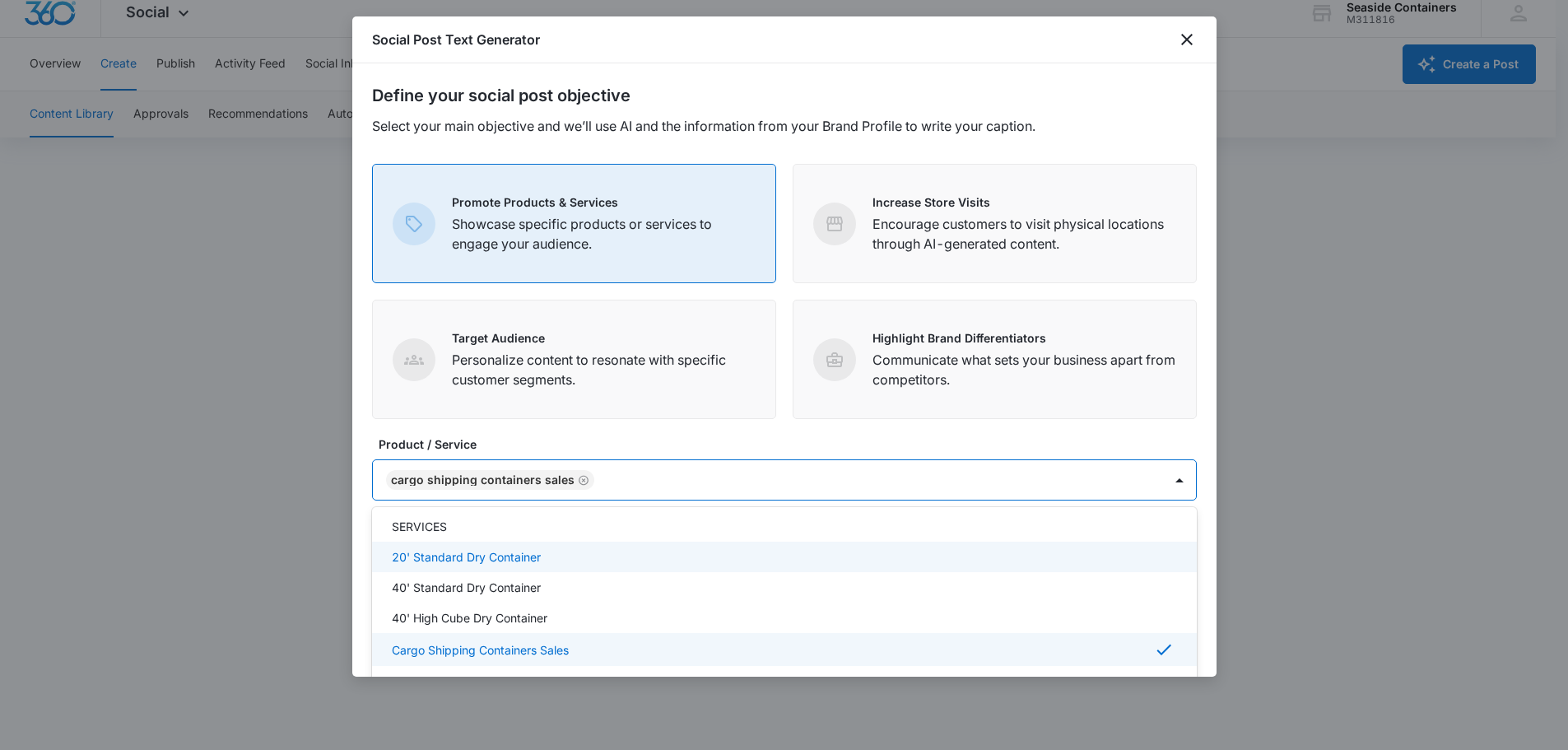
scroll to position [75, 0]
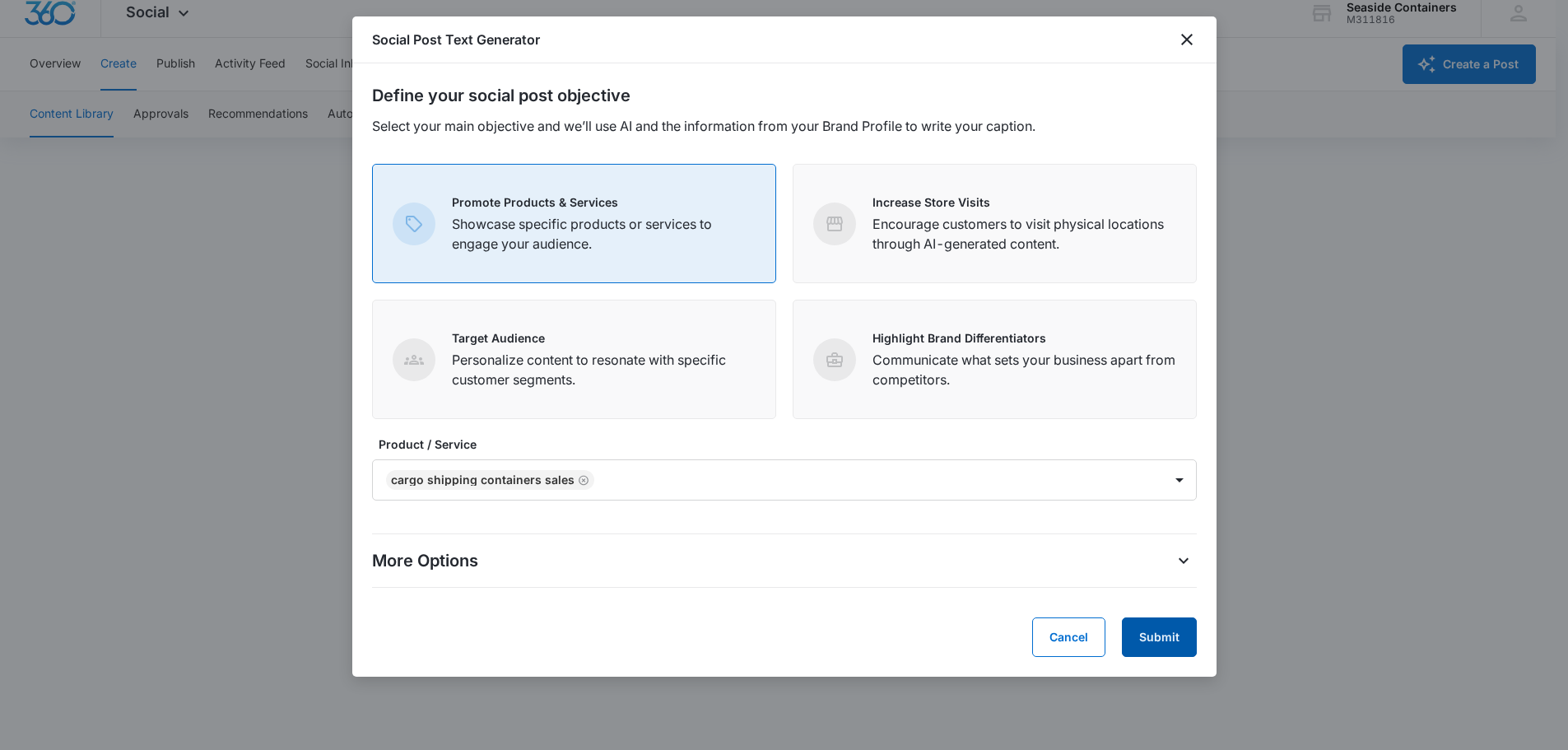
click at [1158, 636] on button "Submit" at bounding box center [1160, 637] width 75 height 40
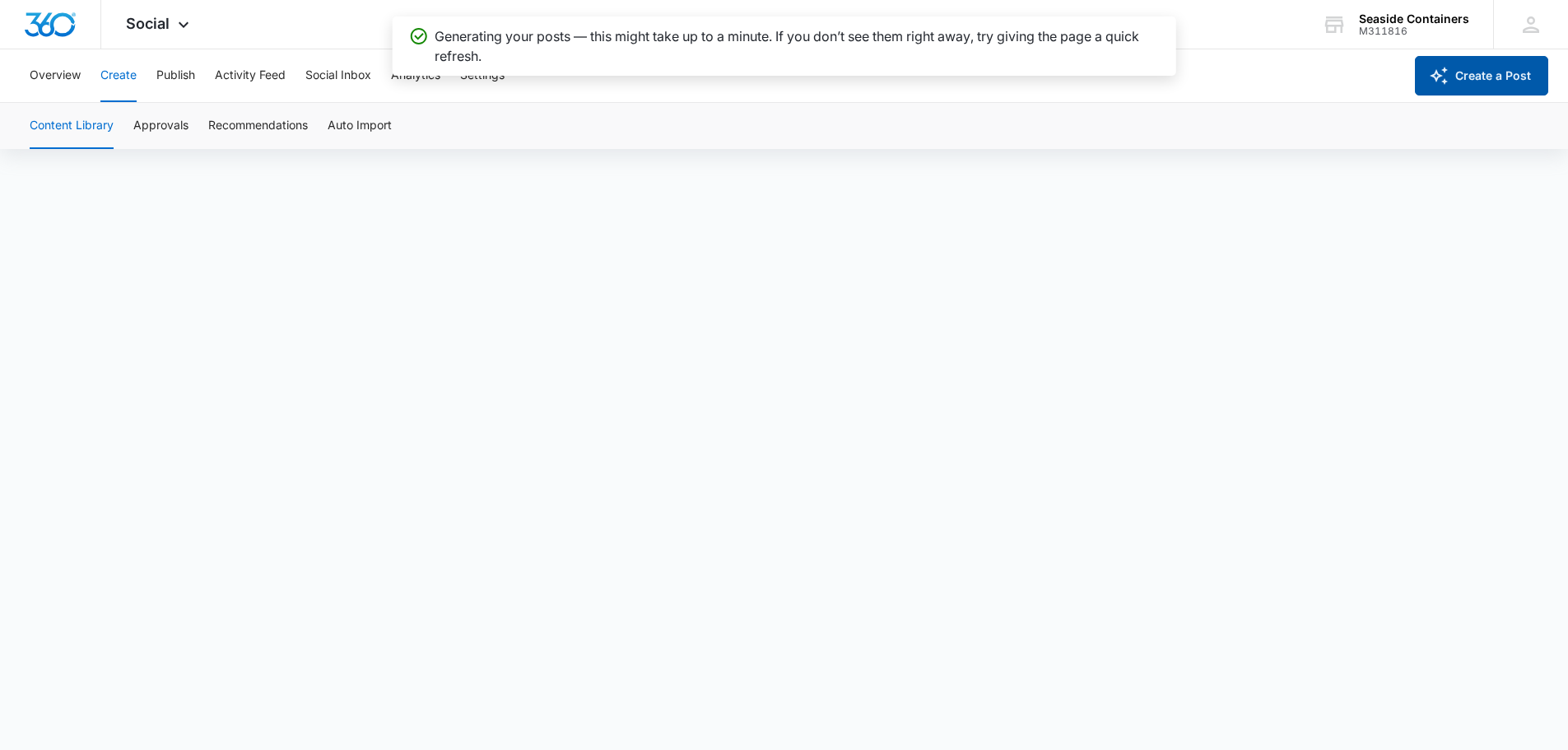
scroll to position [0, 0]
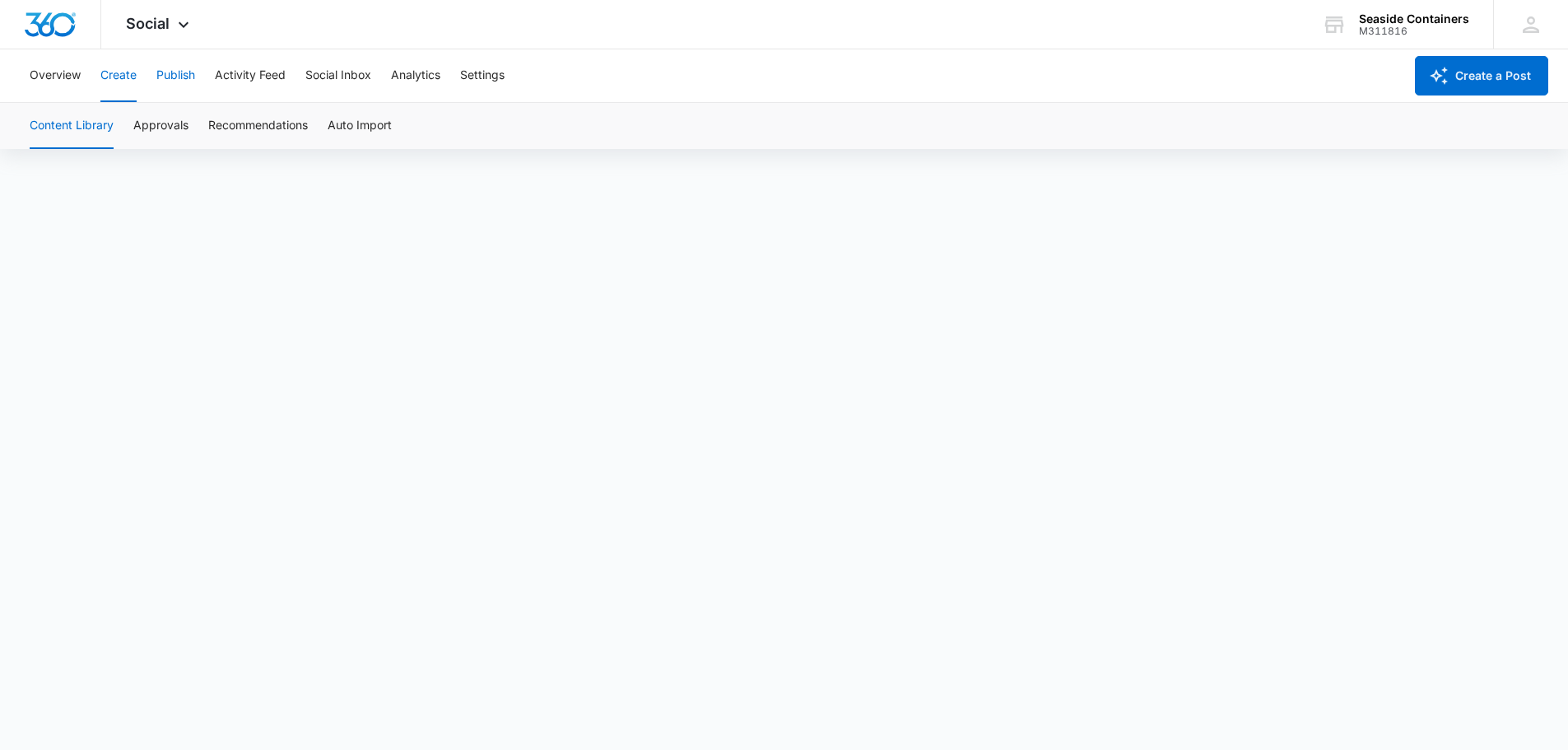
click at [171, 73] on button "Publish" at bounding box center [176, 76] width 39 height 53
click at [170, 21] on div "Social Apps Reputation Websites Forms CRM Email Social Payments POS Content Ads…" at bounding box center [159, 24] width 117 height 49
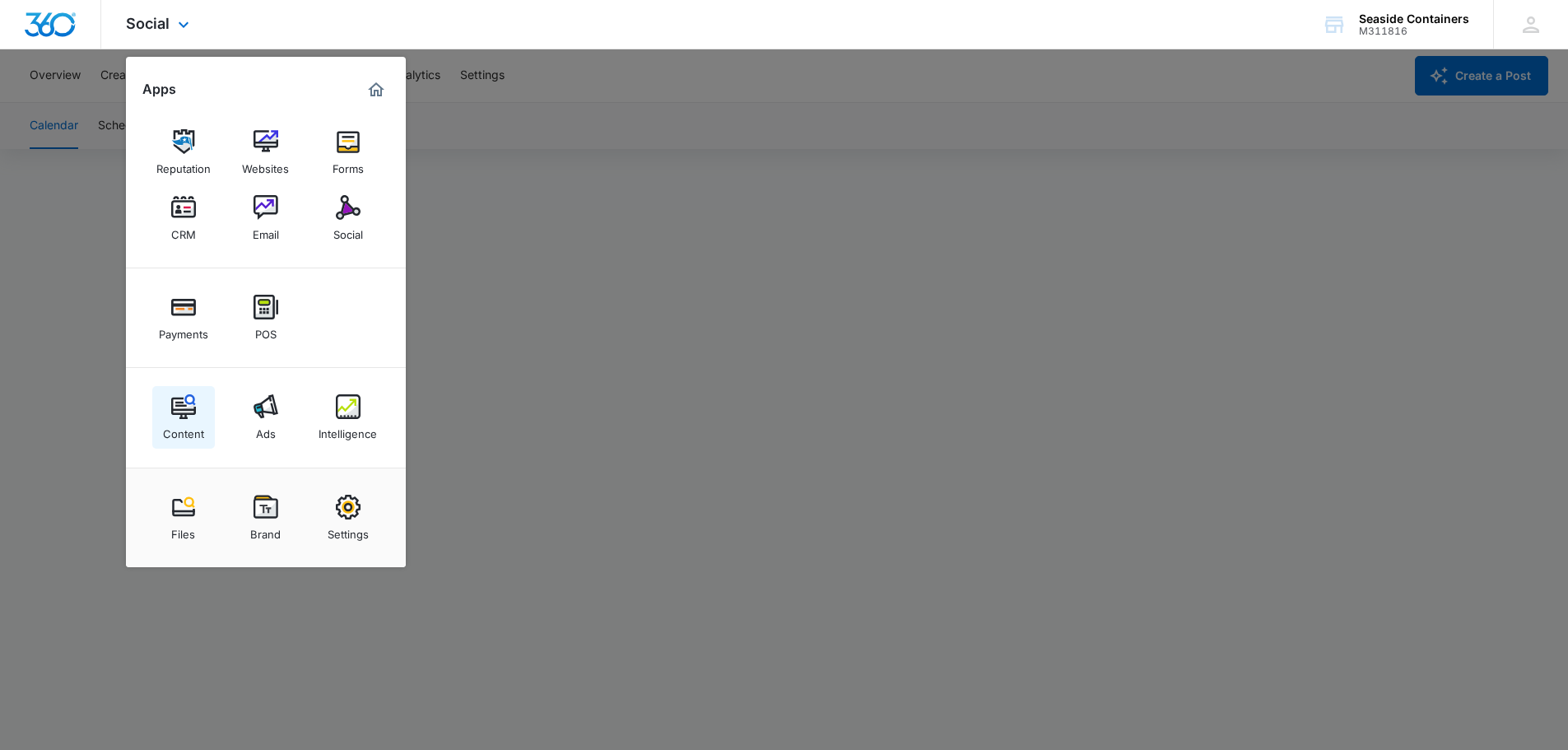
click at [177, 421] on div "Content" at bounding box center [184, 430] width 41 height 22
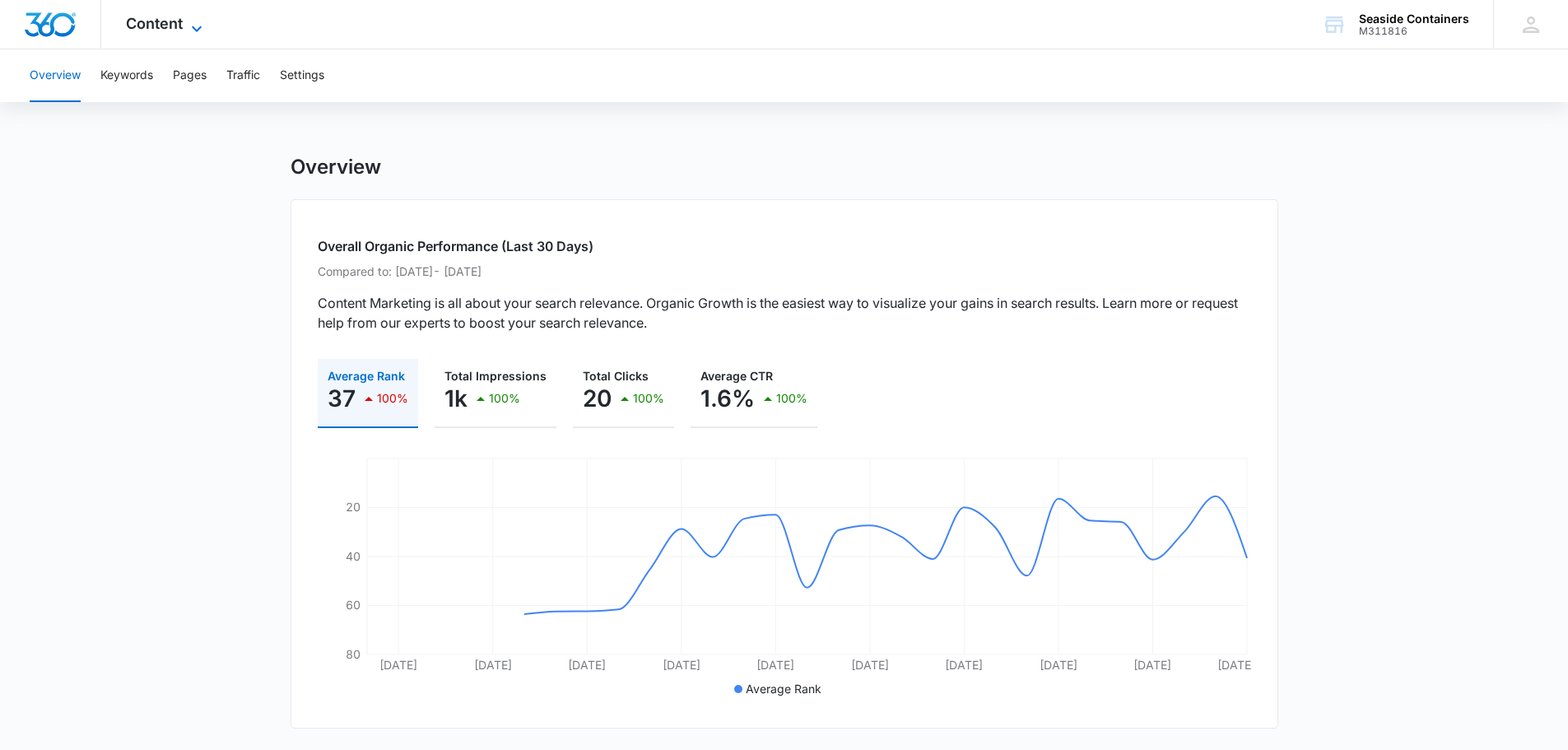
click at [196, 26] on icon at bounding box center [197, 29] width 20 height 20
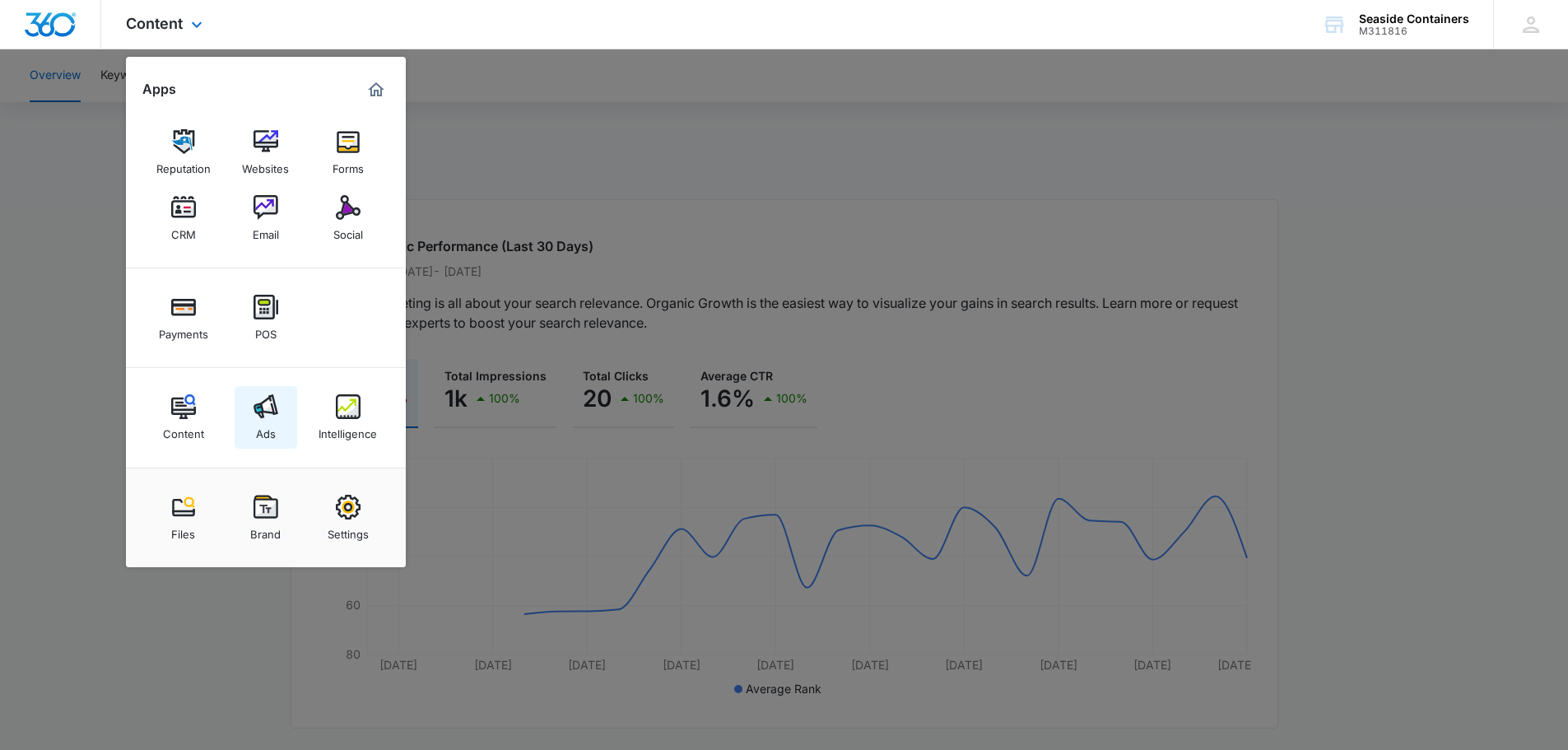
click at [260, 410] on img at bounding box center [266, 407] width 25 height 25
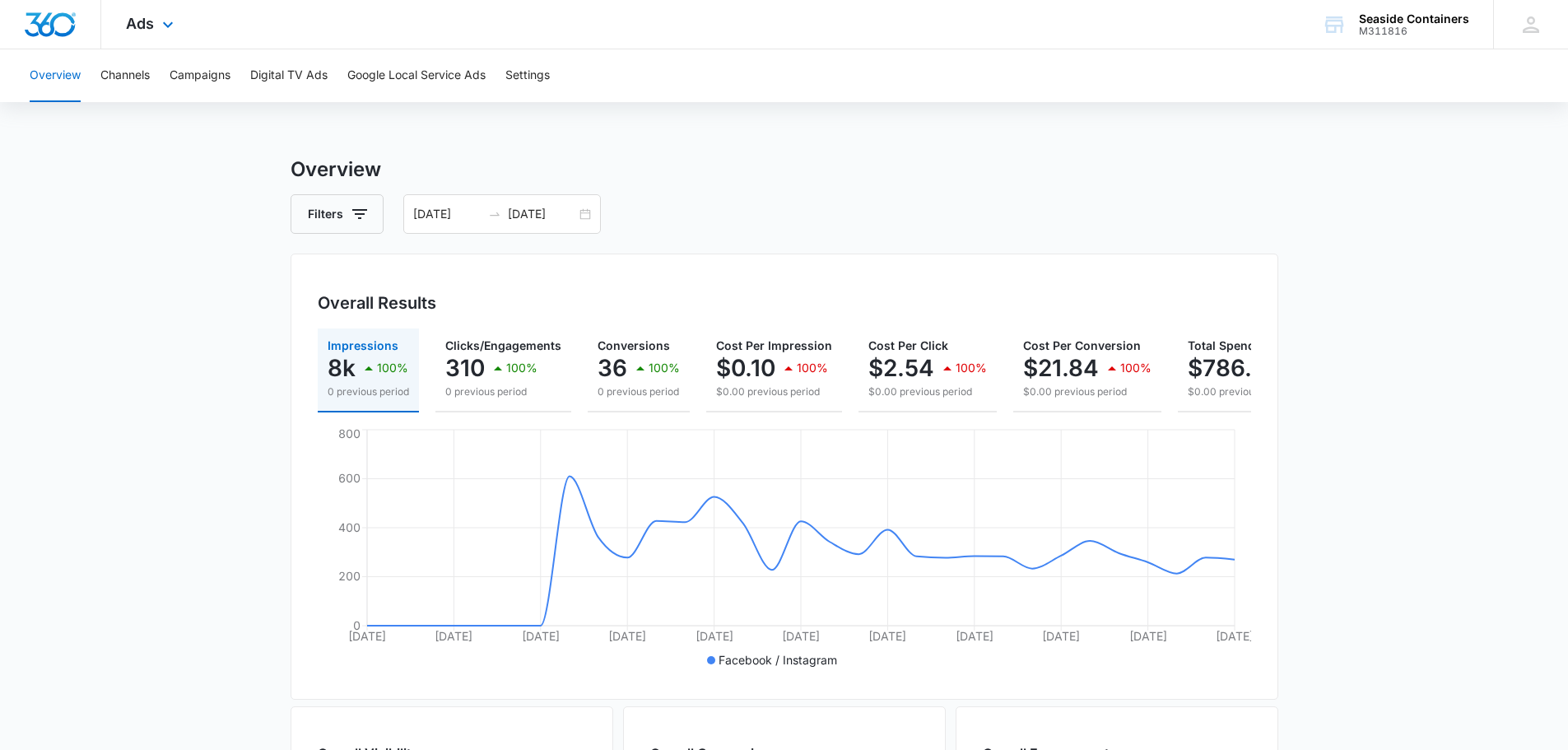
click at [51, 22] on img "Dashboard" at bounding box center [51, 25] width 53 height 25
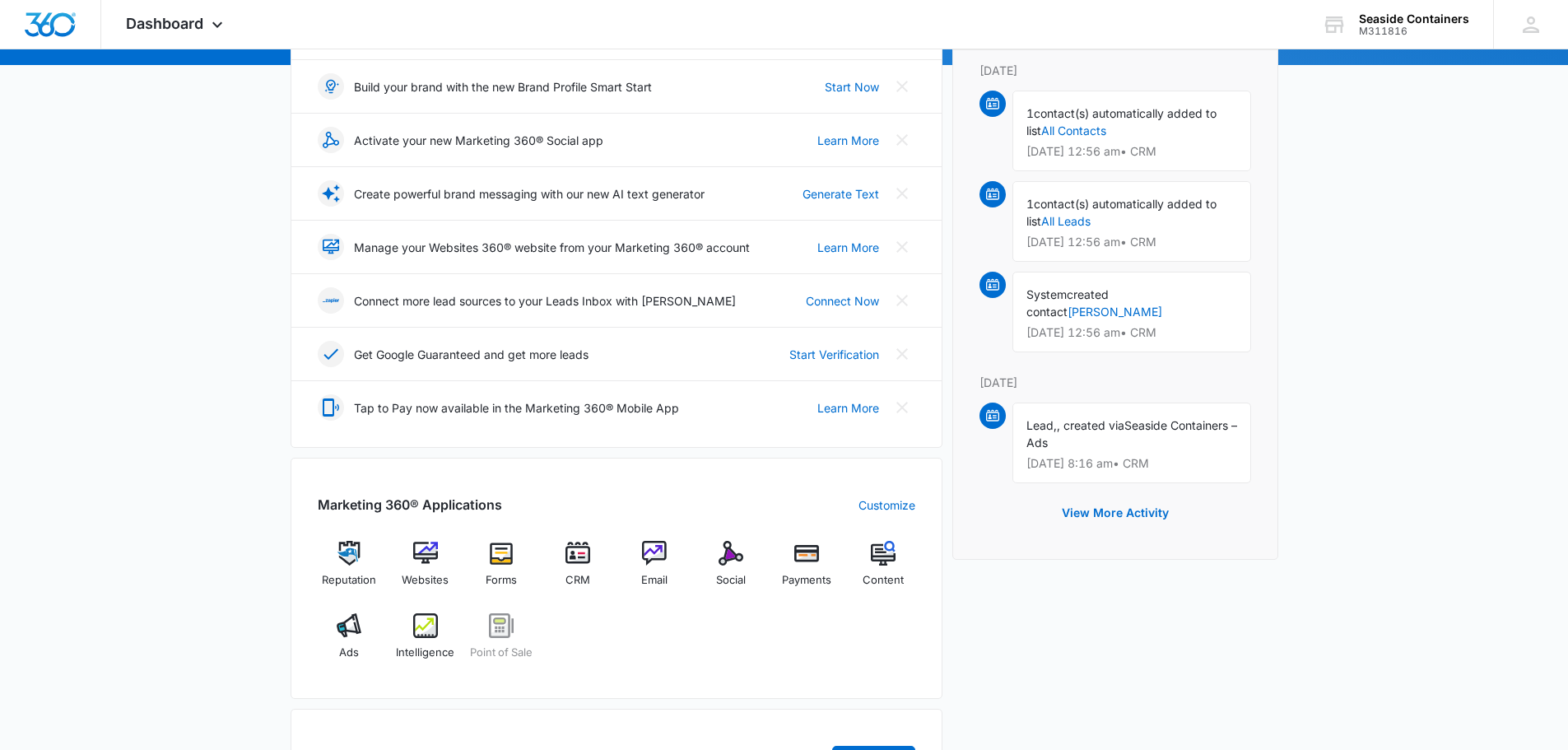
scroll to position [247, 0]
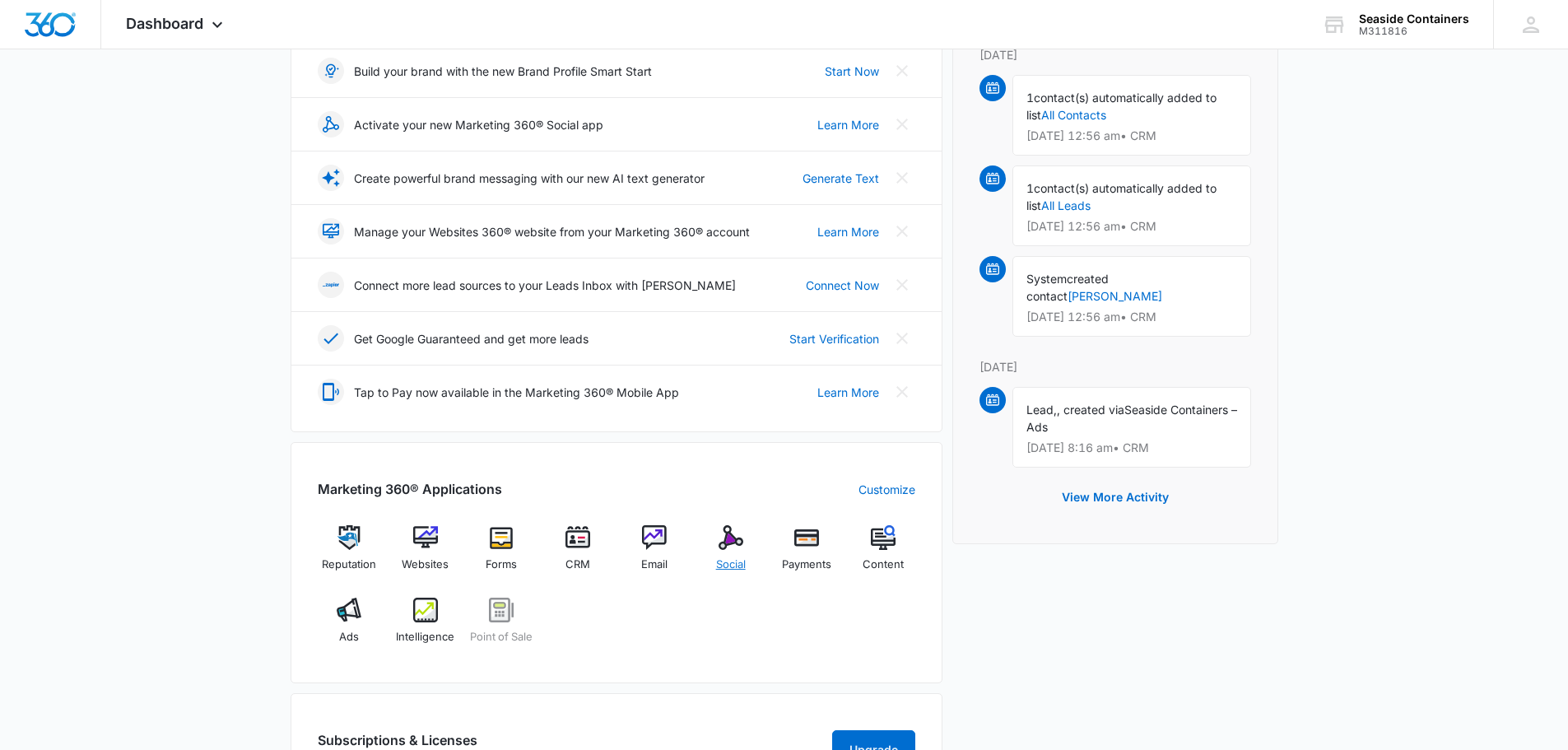
click at [726, 541] on img at bounding box center [731, 538] width 25 height 25
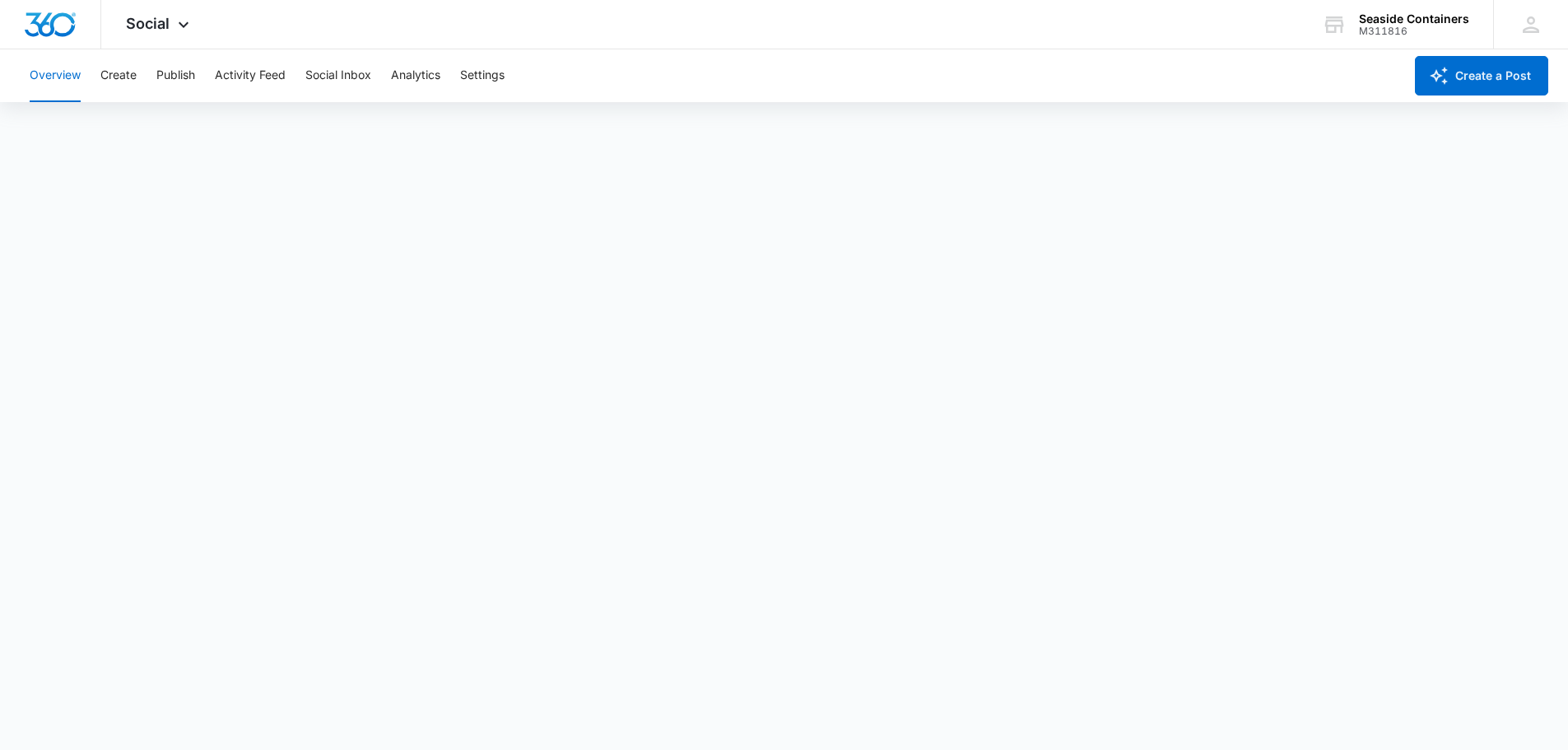
scroll to position [4, 0]
